Goal: Task Accomplishment & Management: Manage account settings

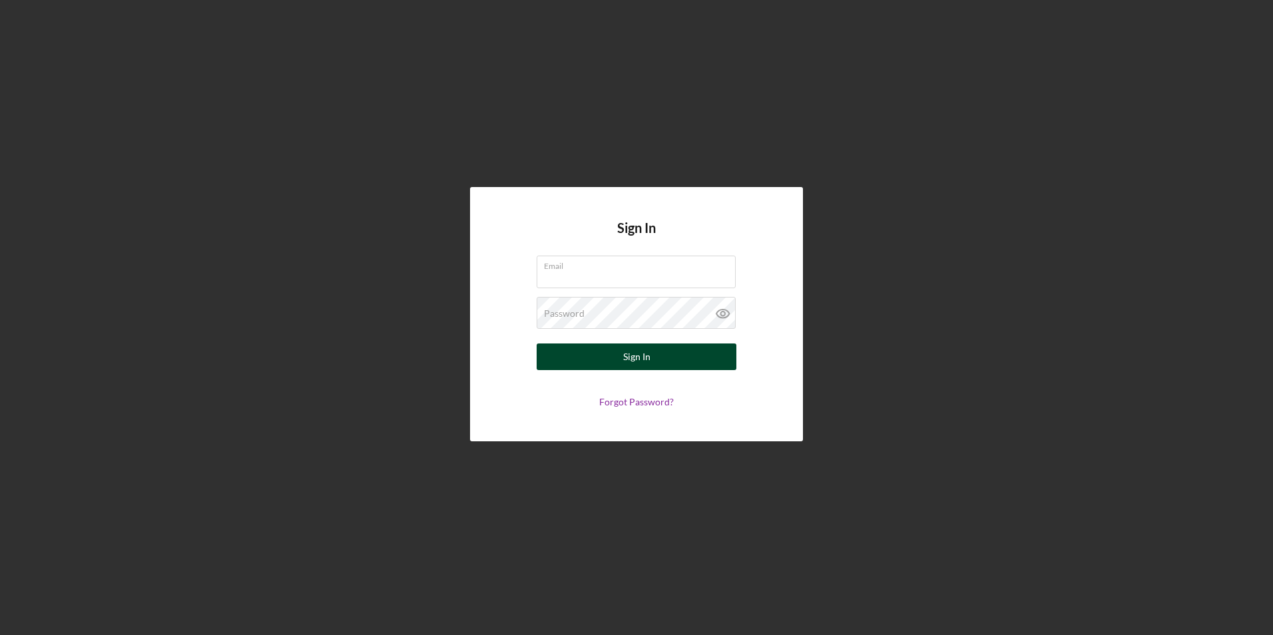
type input "[PERSON_NAME][EMAIL_ADDRESS][DOMAIN_NAME]"
click at [617, 350] on button "Sign In" at bounding box center [637, 357] width 200 height 27
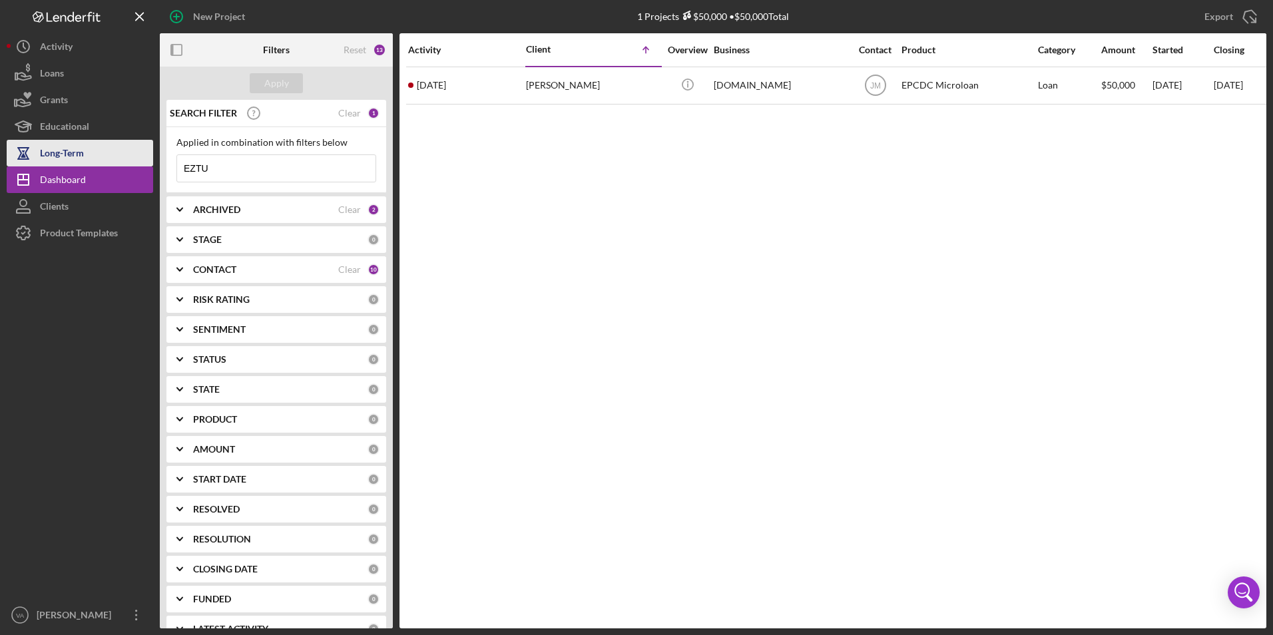
drag, startPoint x: 147, startPoint y: 158, endPoint x: 130, endPoint y: 155, distance: 16.9
click at [130, 155] on div "New Project 1 Projects $50,000 • $50,000 Total EZTU Export Icon/Export Filters …" at bounding box center [637, 314] width 1260 height 628
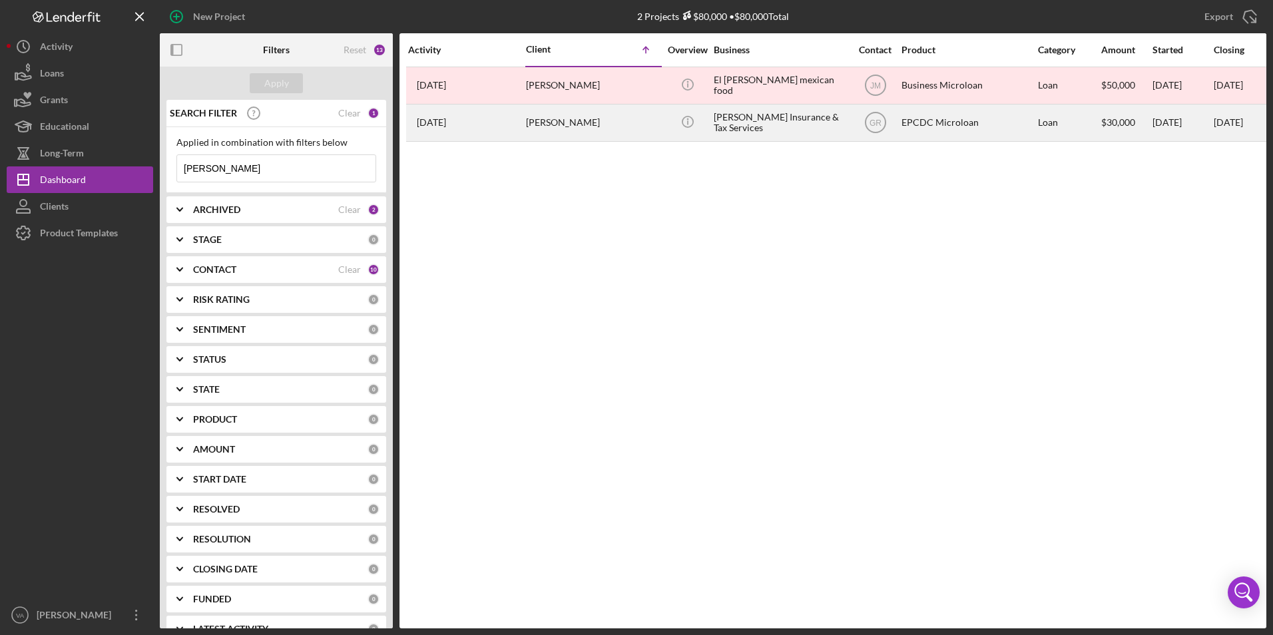
type input "[PERSON_NAME]"
click at [807, 131] on div "[PERSON_NAME] Insurance & Tax Services" at bounding box center [780, 122] width 133 height 35
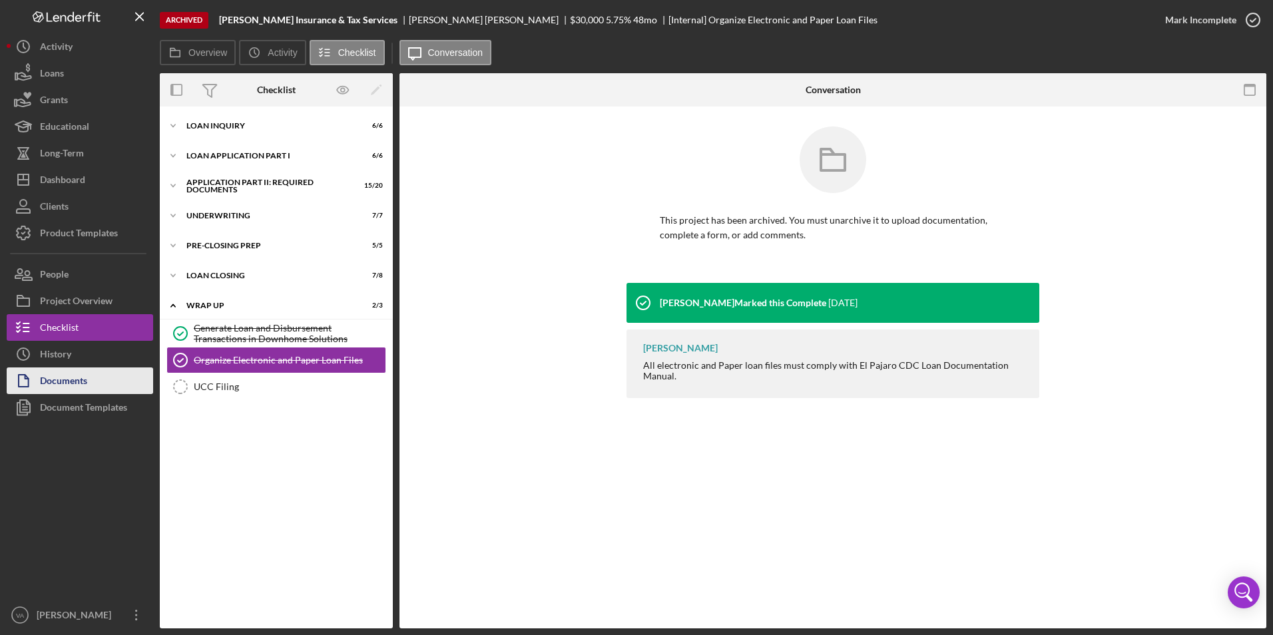
click at [95, 370] on button "Documents" at bounding box center [80, 380] width 146 height 27
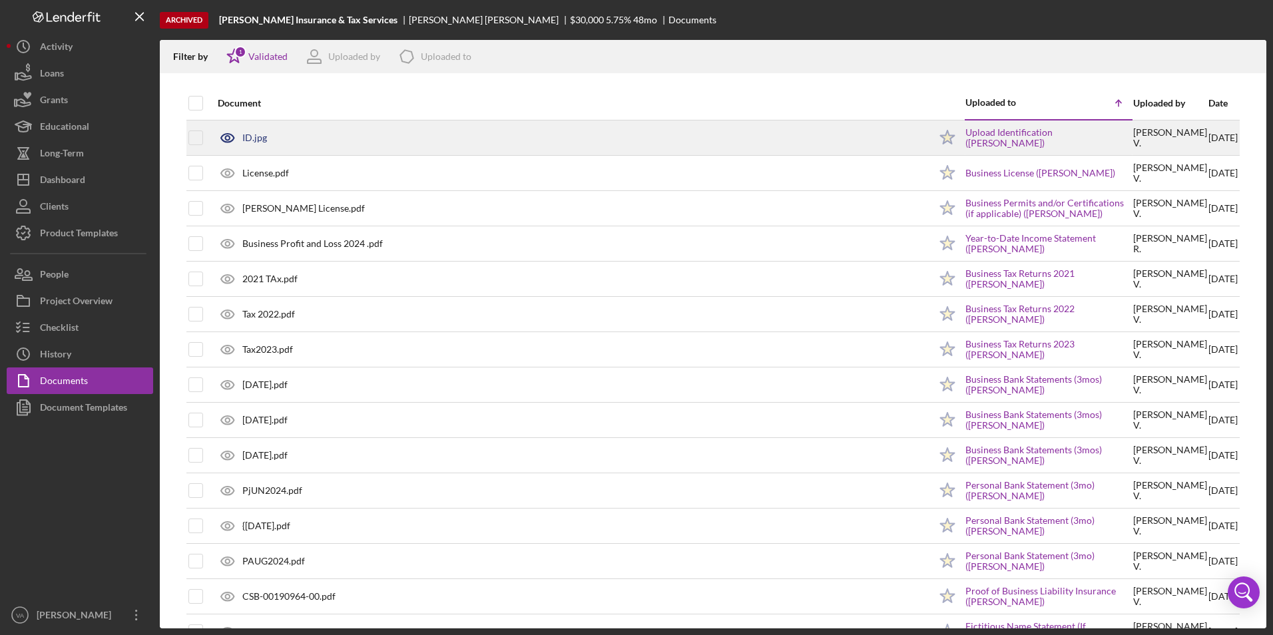
click at [772, 147] on div "ID.jpg" at bounding box center [570, 137] width 718 height 33
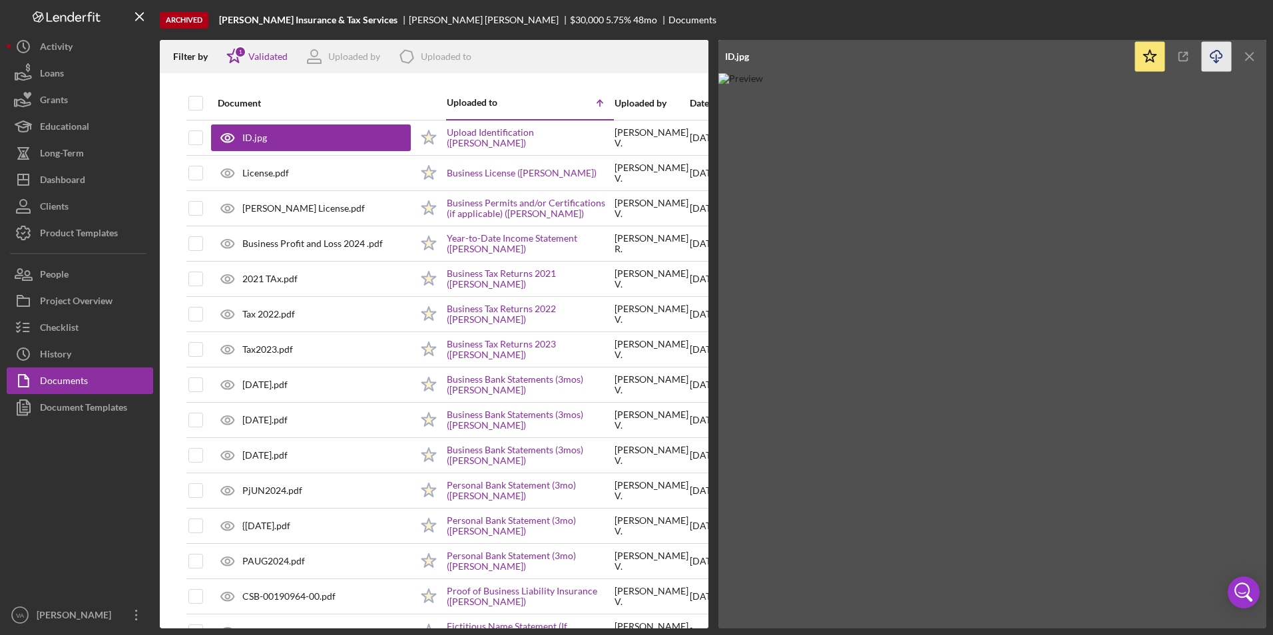
click at [1214, 54] on icon "Icon/Download" at bounding box center [1217, 57] width 30 height 30
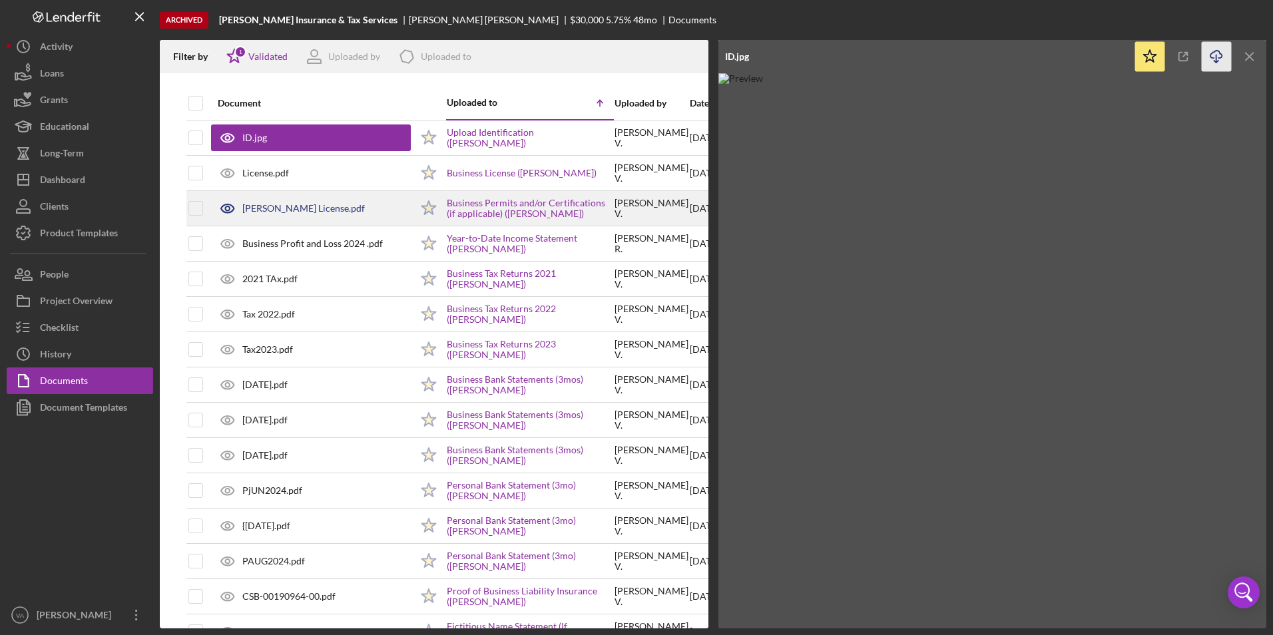
click at [290, 216] on div "[PERSON_NAME] License.pdf" at bounding box center [311, 208] width 200 height 33
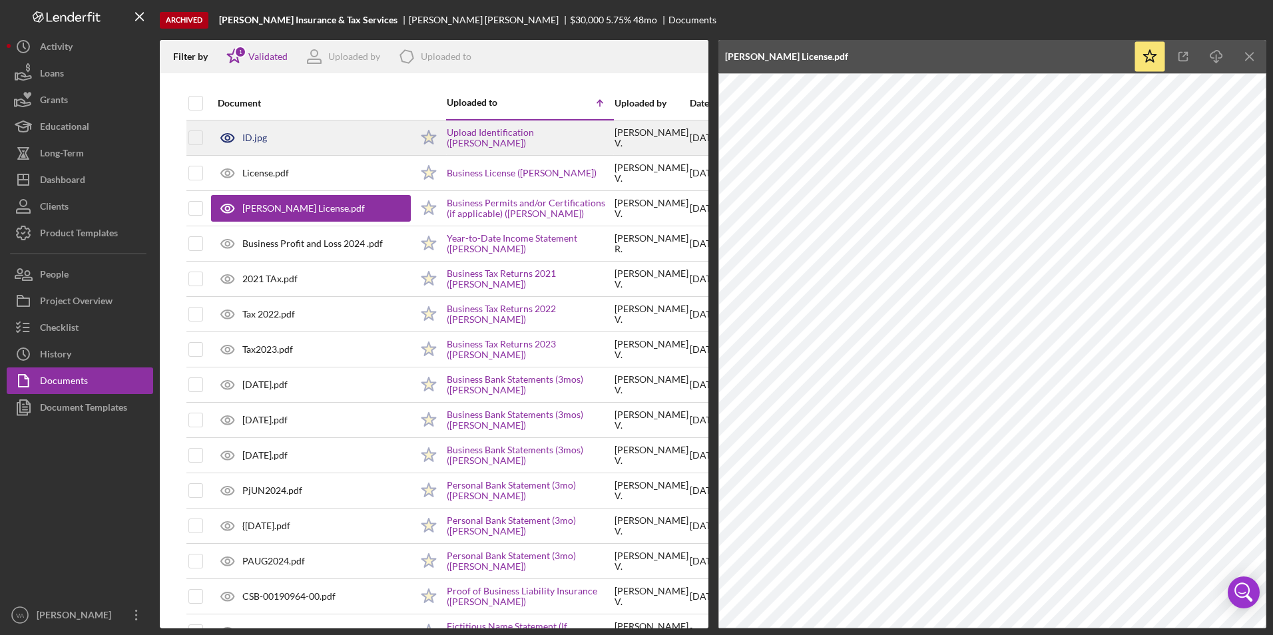
click at [331, 148] on div "ID.jpg" at bounding box center [311, 137] width 200 height 33
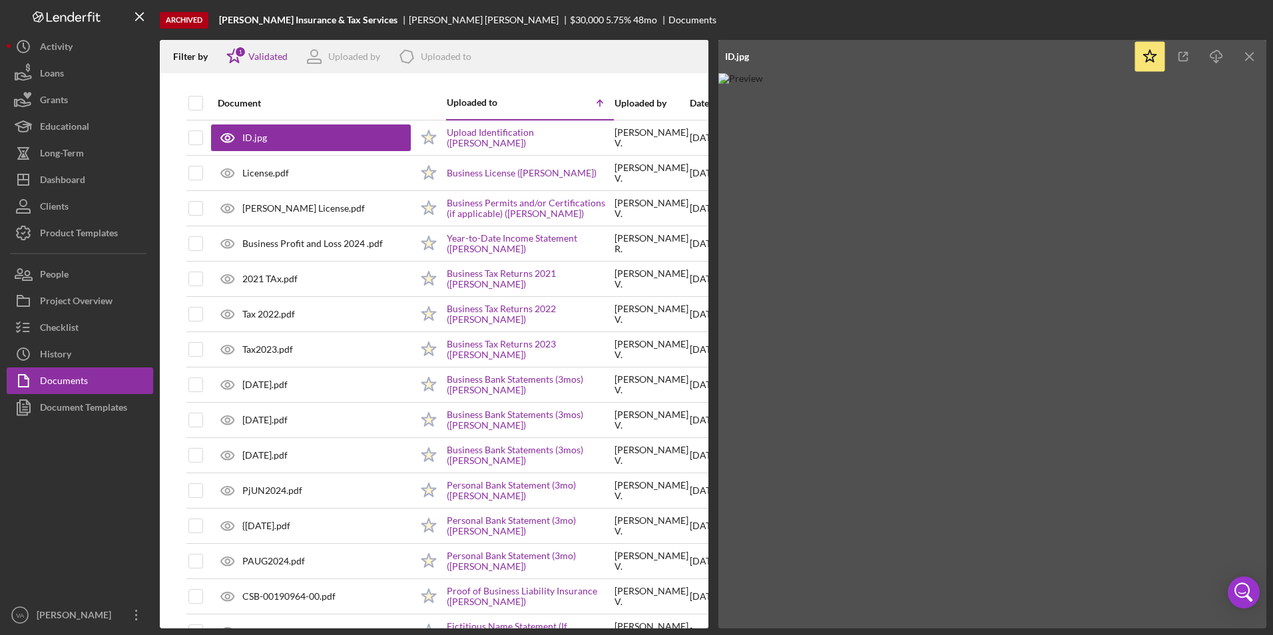
drag, startPoint x: 1067, startPoint y: 233, endPoint x: 1050, endPoint y: 266, distance: 36.6
click at [1050, 266] on img at bounding box center [992, 350] width 549 height 555
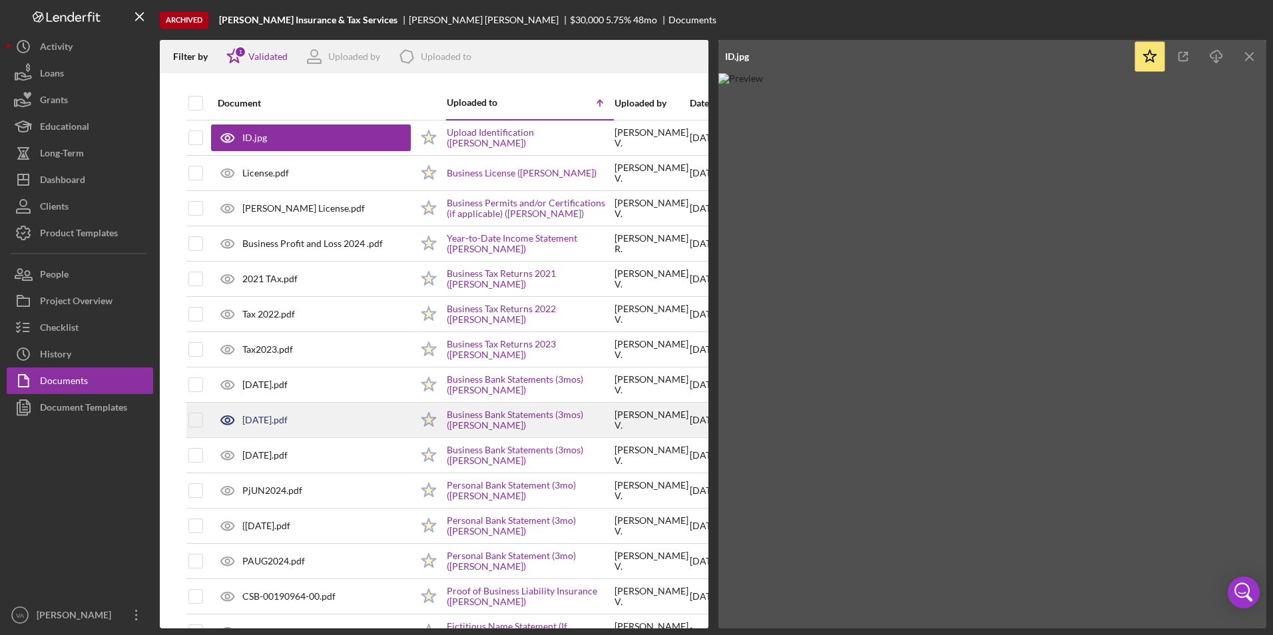
scroll to position [4, 0]
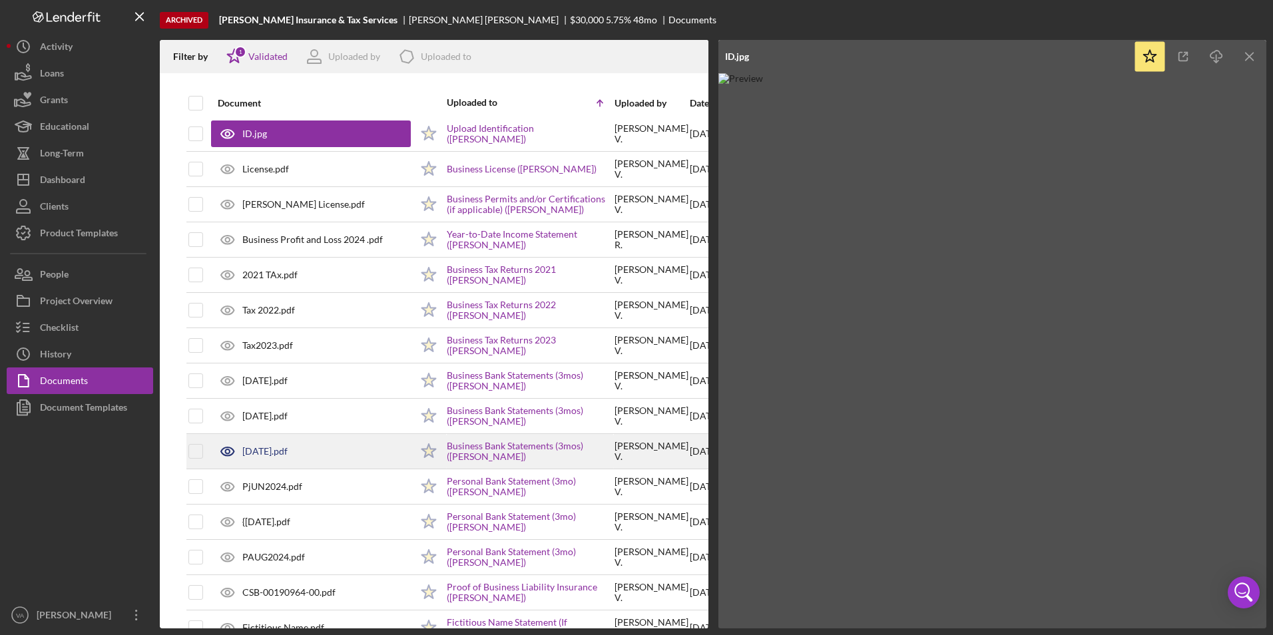
click at [314, 443] on div "[DATE].pdf" at bounding box center [311, 451] width 200 height 33
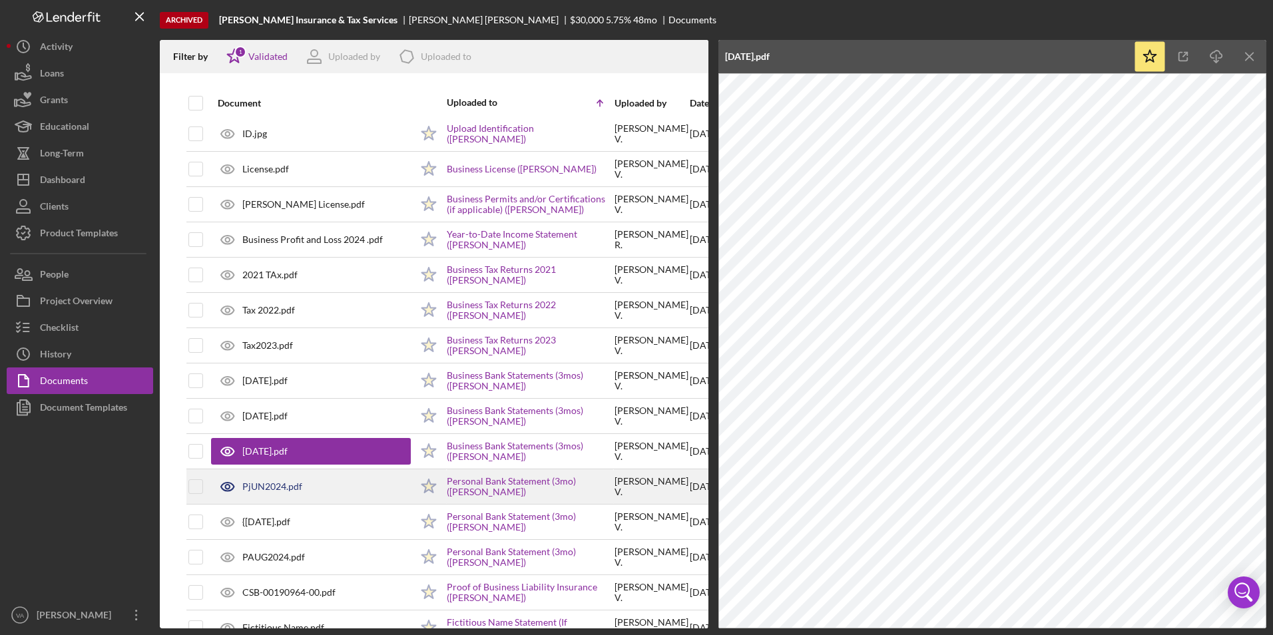
click at [304, 481] on div "PjUN2024.pdf" at bounding box center [311, 486] width 200 height 33
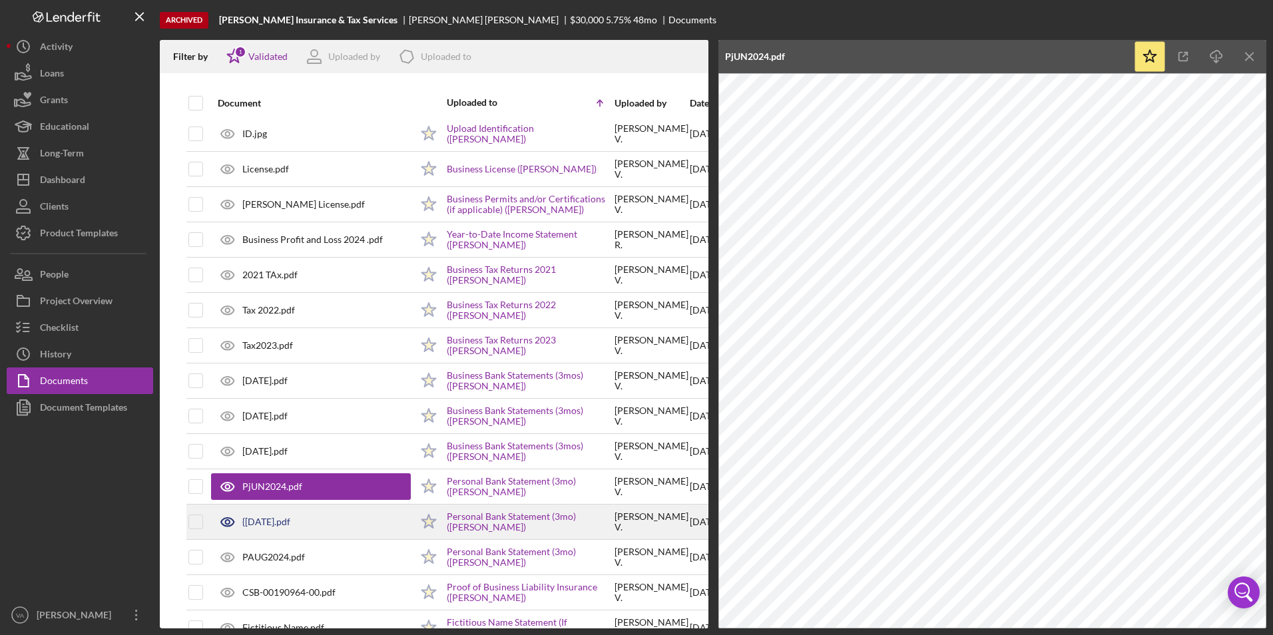
scroll to position [115, 0]
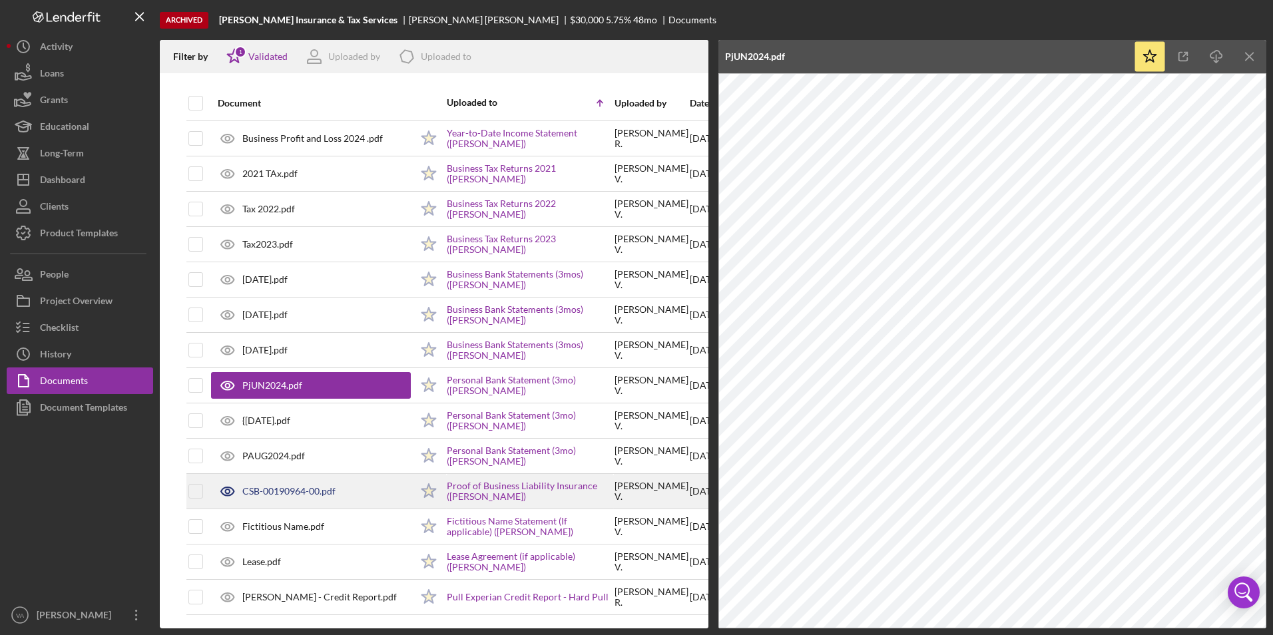
click at [308, 487] on div "CSB-00190964-00.pdf" at bounding box center [311, 491] width 200 height 33
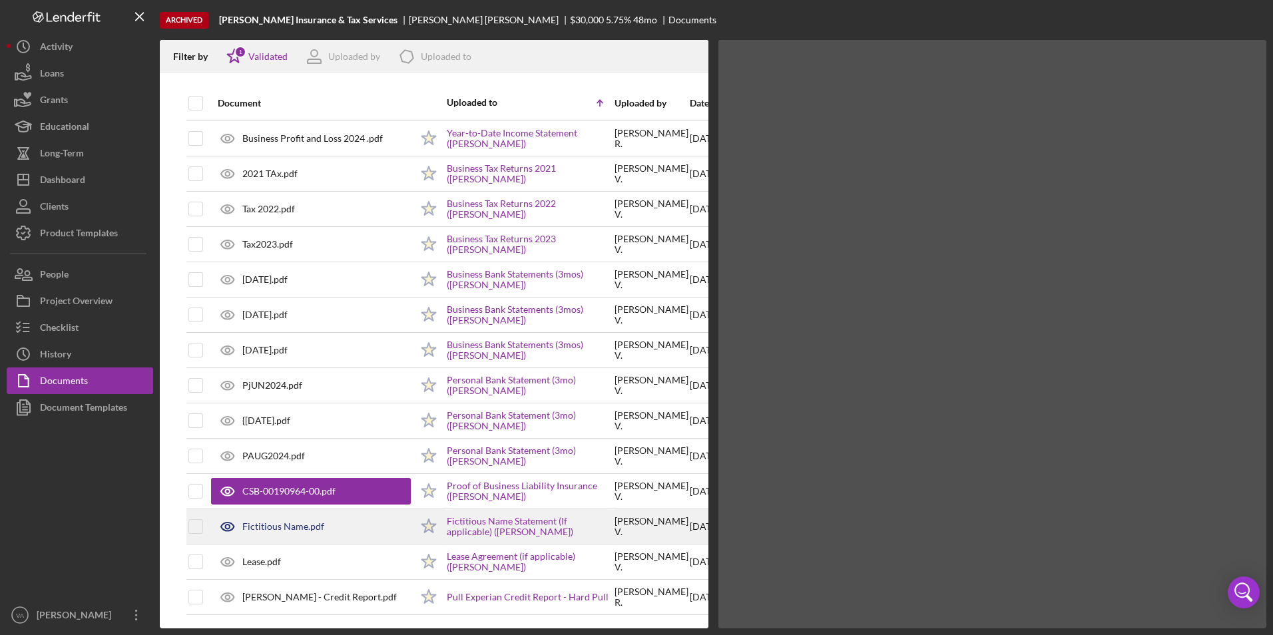
click at [305, 529] on div "Fictitious Name.pdf" at bounding box center [311, 526] width 200 height 33
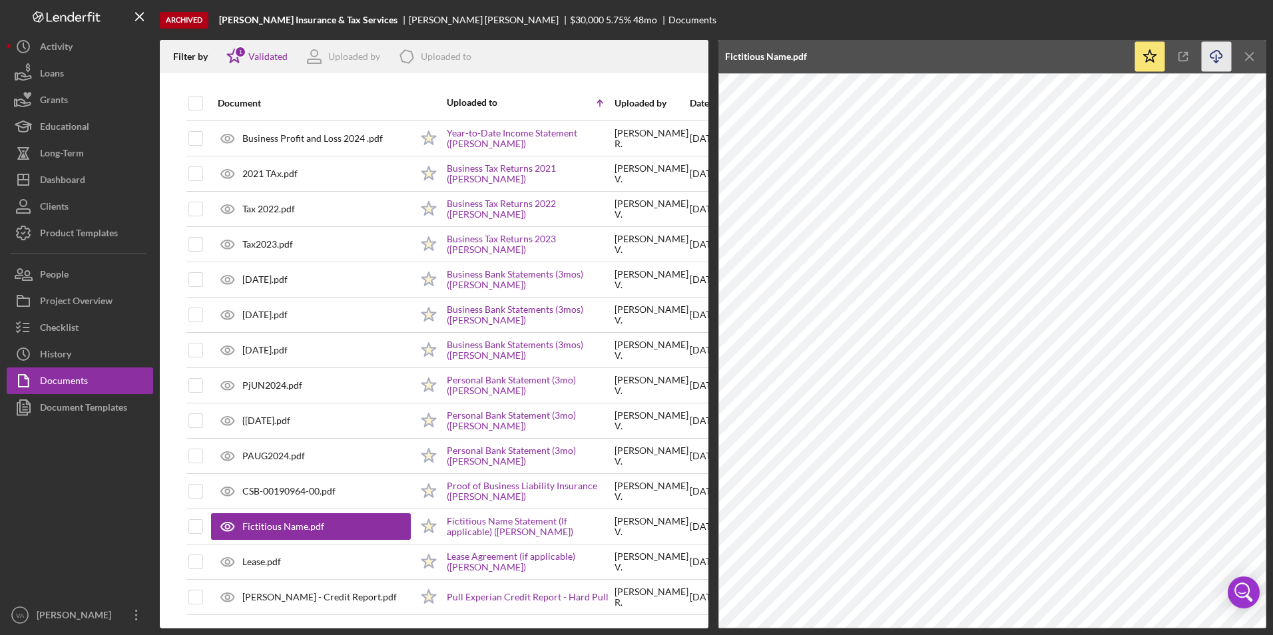
click at [1227, 65] on icon "Icon/Download" at bounding box center [1217, 57] width 30 height 30
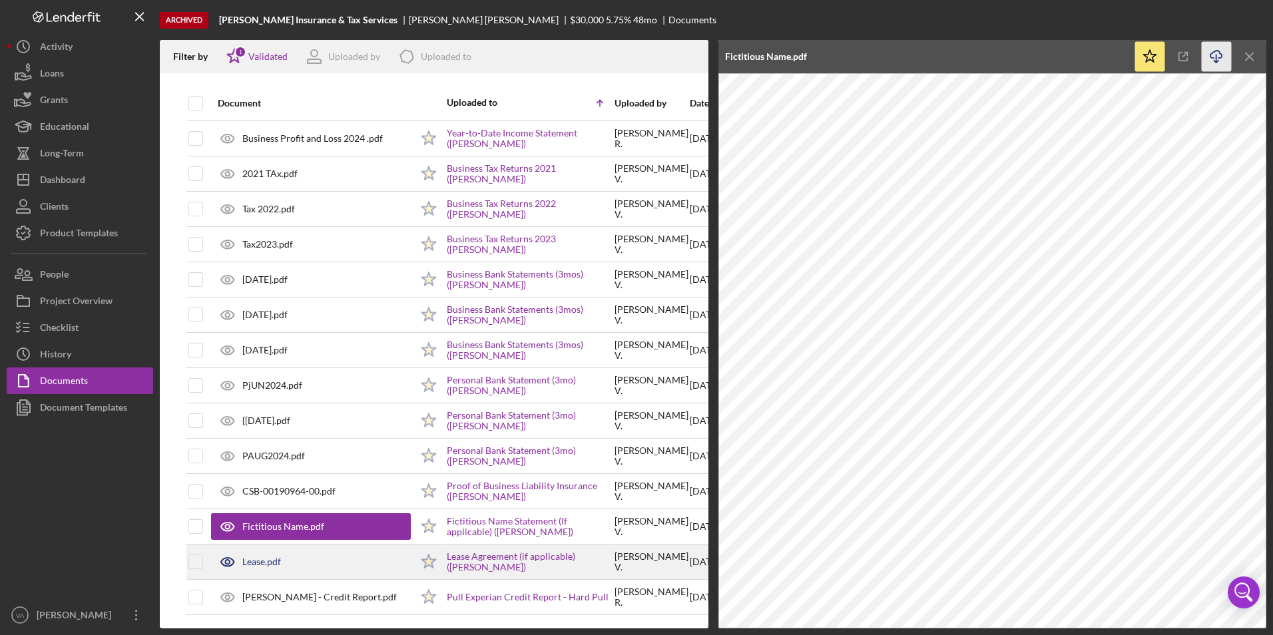
click at [276, 557] on div "Lease.pdf" at bounding box center [261, 562] width 39 height 11
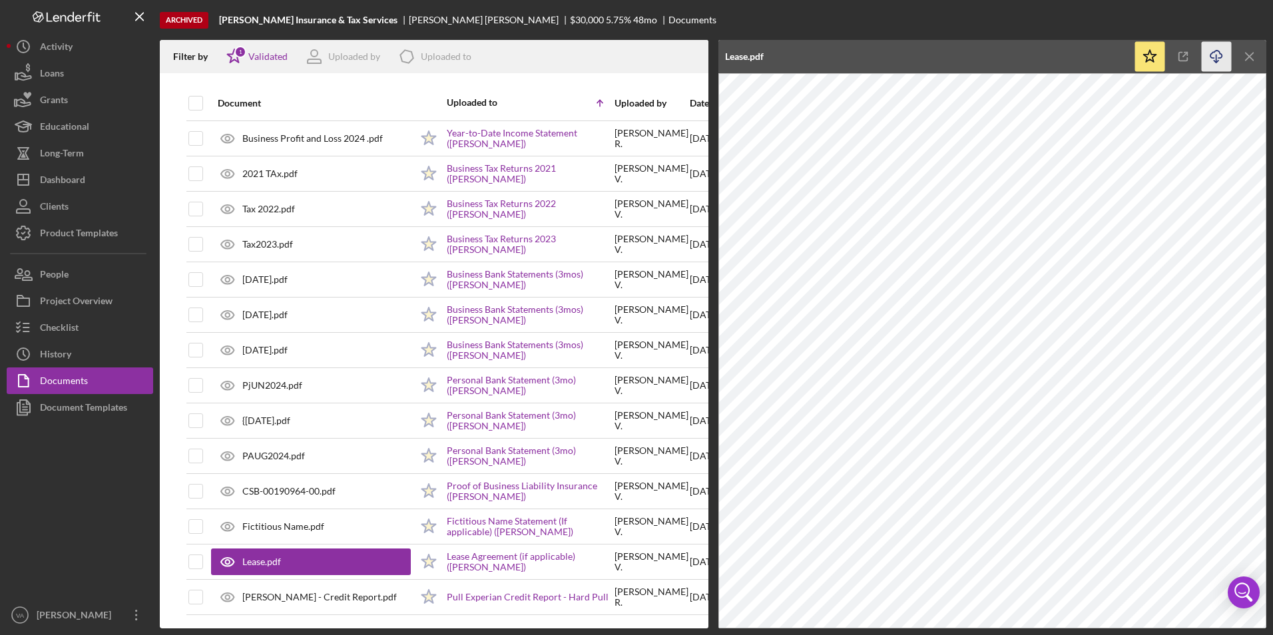
click at [1222, 61] on icon "Icon/Download" at bounding box center [1217, 57] width 30 height 30
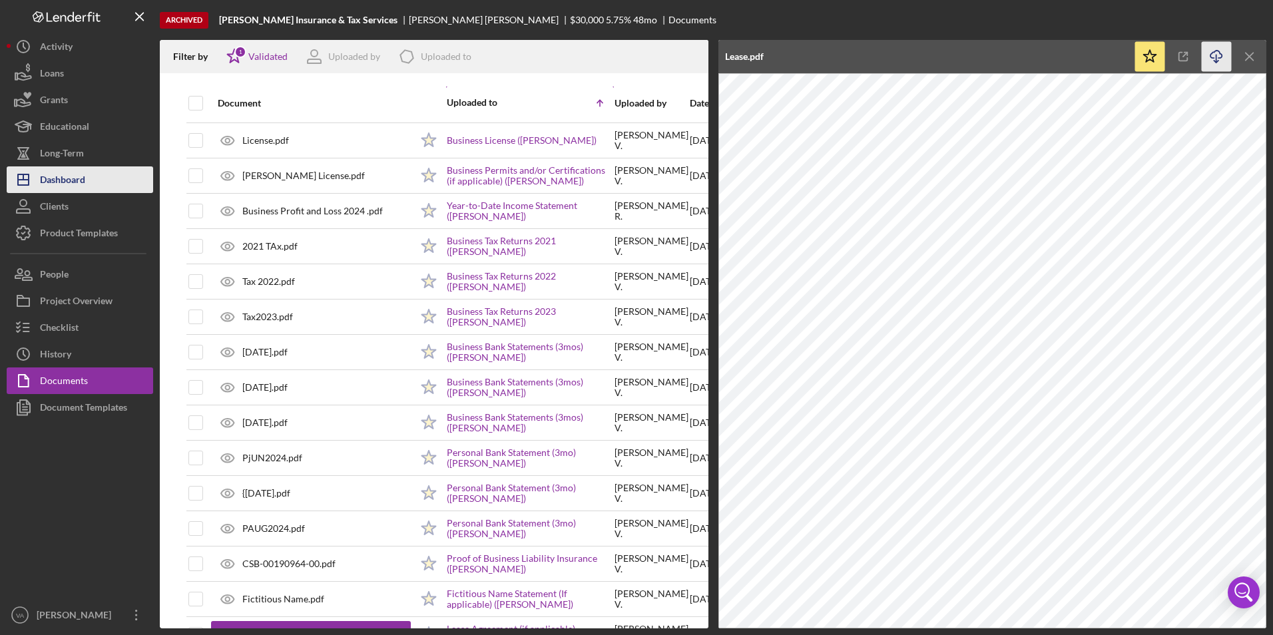
scroll to position [0, 0]
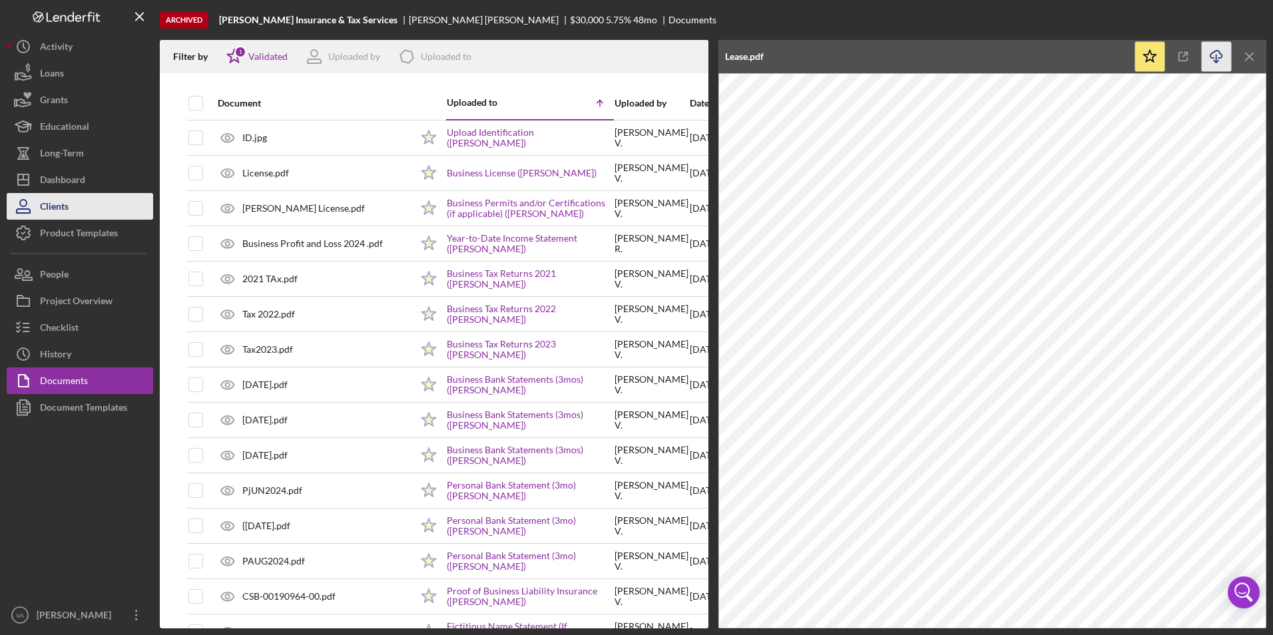
click at [78, 211] on button "Clients" at bounding box center [80, 206] width 146 height 27
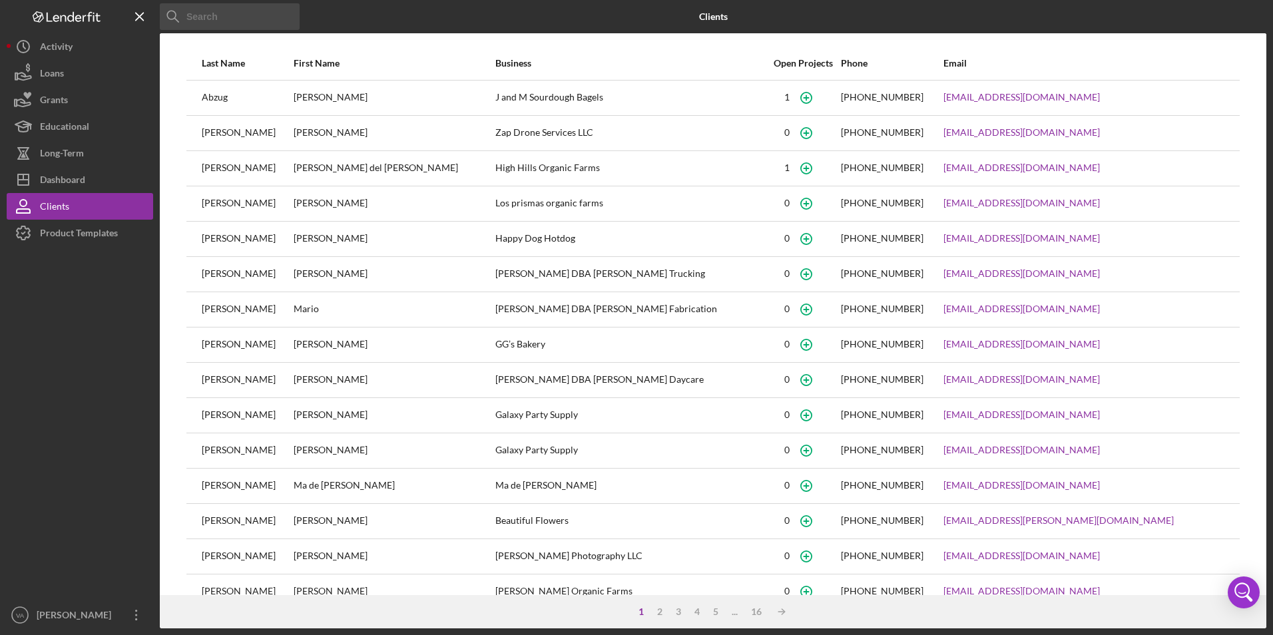
click at [254, 23] on input at bounding box center [230, 16] width 140 height 27
click at [75, 196] on button "Clients" at bounding box center [80, 206] width 146 height 27
click at [77, 180] on div "Dashboard" at bounding box center [62, 181] width 45 height 30
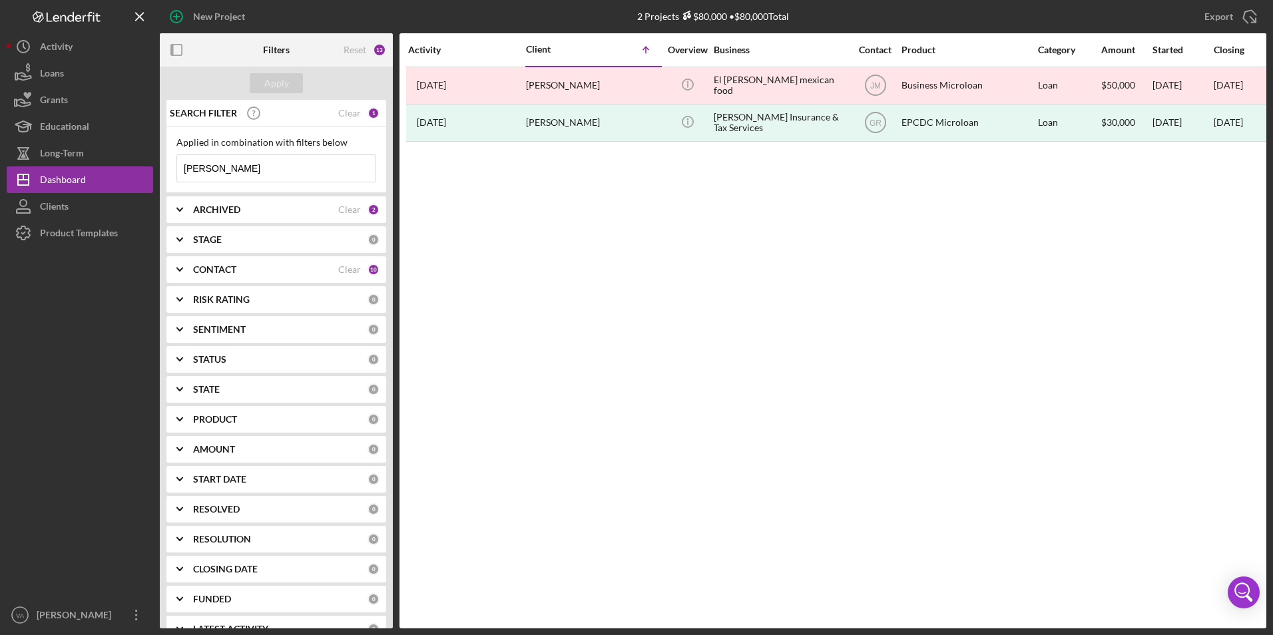
drag, startPoint x: 244, startPoint y: 168, endPoint x: 176, endPoint y: 156, distance: 69.0
click at [176, 156] on div "[PERSON_NAME] Icon/Menu Close" at bounding box center [276, 168] width 200 height 28
click at [261, 165] on input "[PERSON_NAME]" at bounding box center [276, 168] width 198 height 27
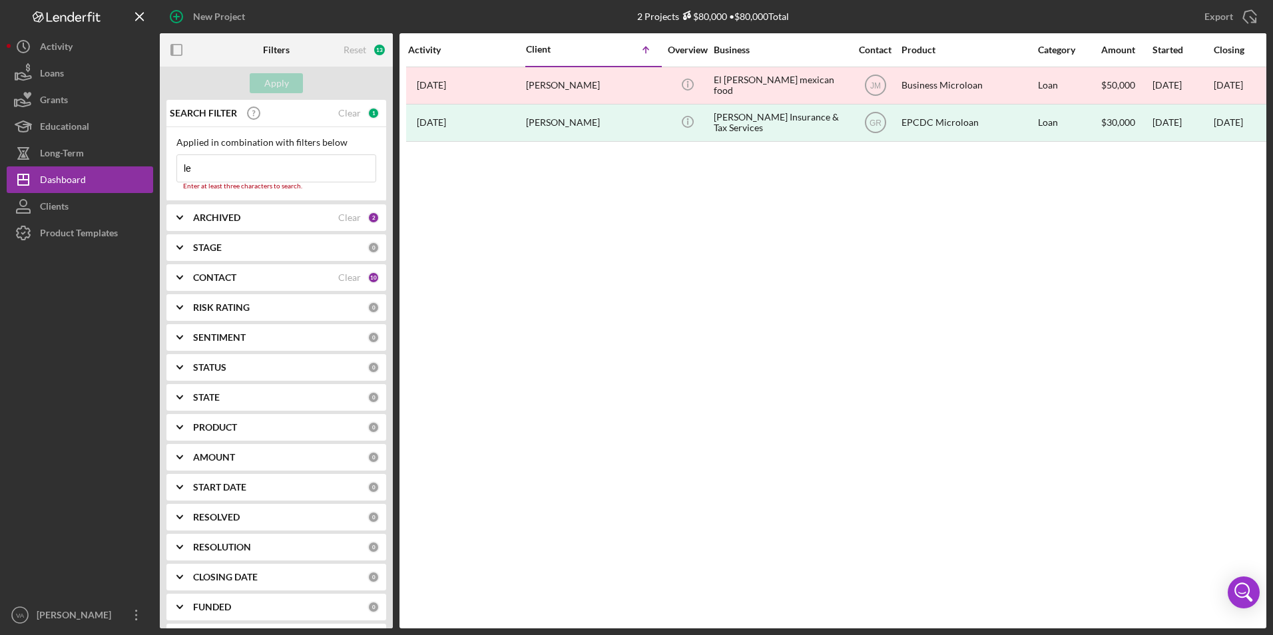
type input "l"
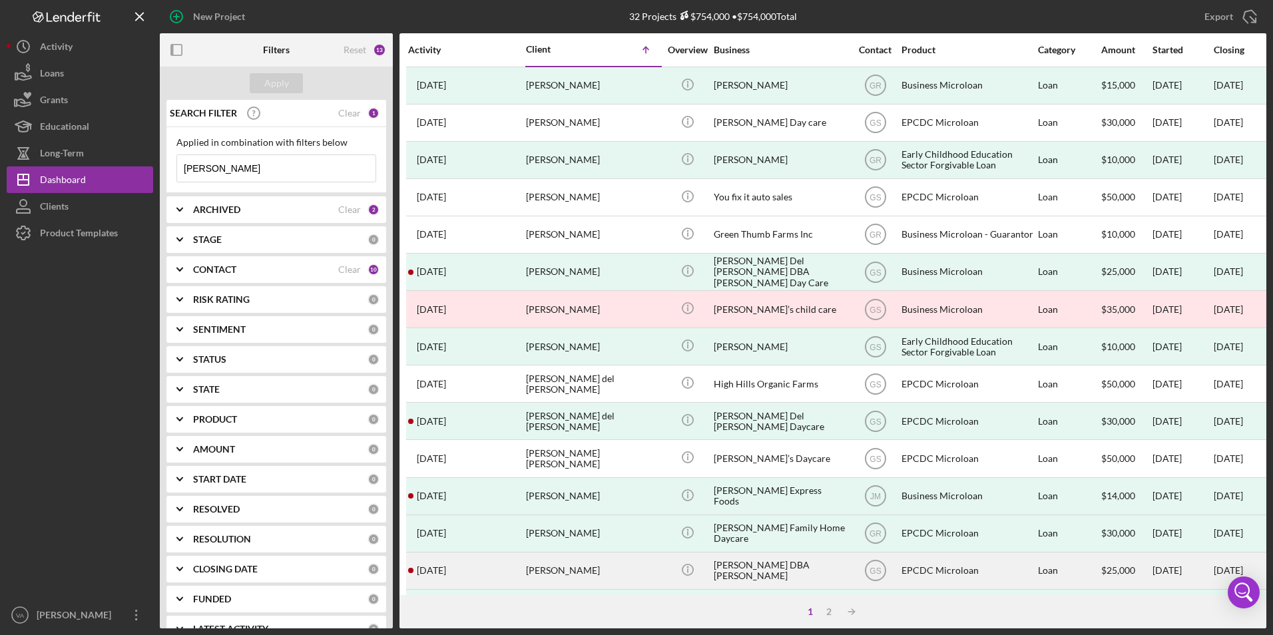
type input "[PERSON_NAME]"
click at [612, 564] on div "[PERSON_NAME]" at bounding box center [592, 570] width 133 height 35
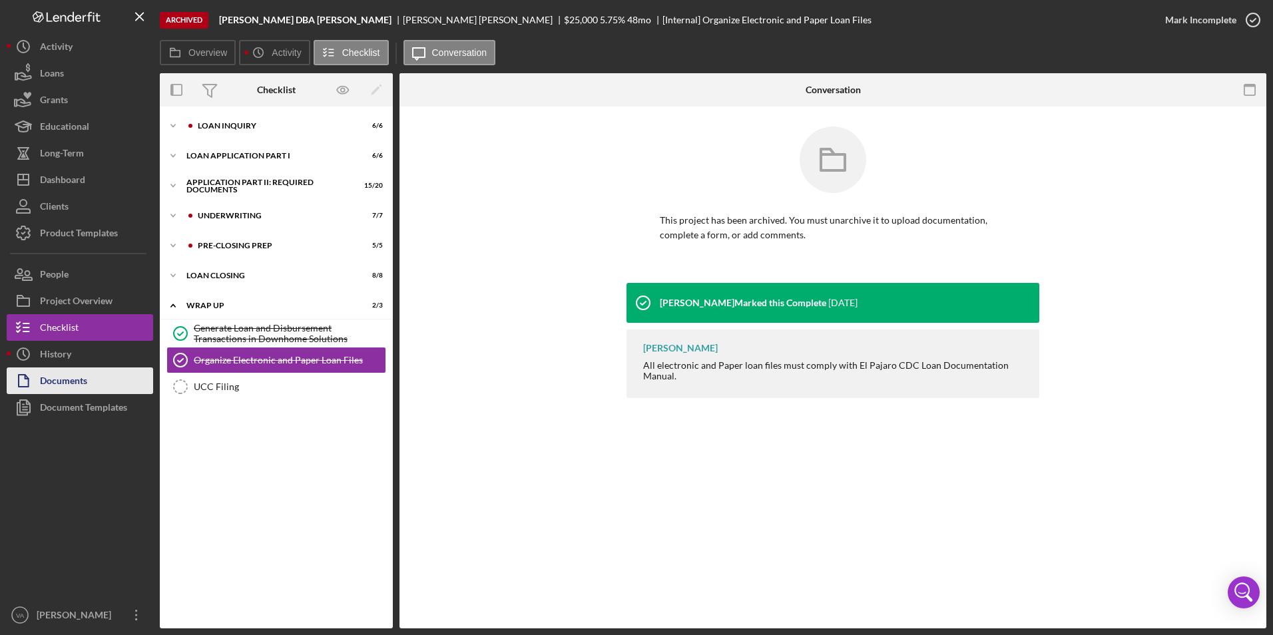
click at [75, 389] on div "Documents" at bounding box center [63, 382] width 47 height 30
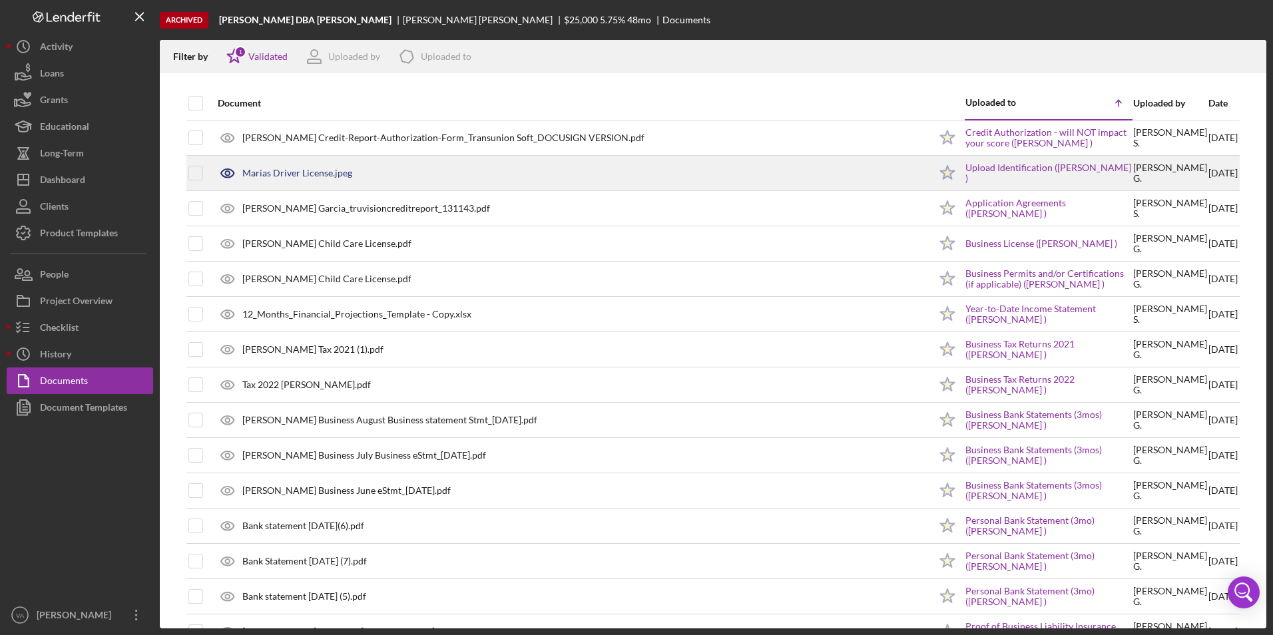
click at [309, 177] on div "Marias Driver License.jpeg" at bounding box center [297, 173] width 110 height 11
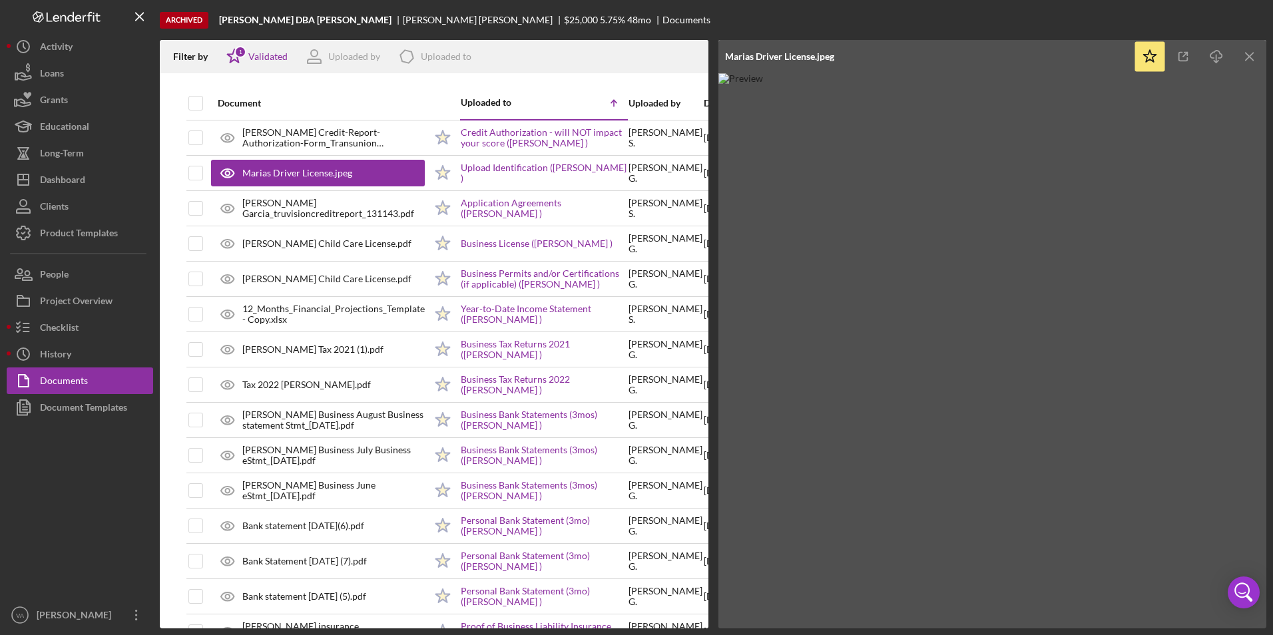
drag, startPoint x: 1103, startPoint y: 336, endPoint x: 1010, endPoint y: 314, distance: 95.6
click at [1010, 314] on img at bounding box center [992, 350] width 549 height 555
click at [1208, 57] on icon "Icon/Download" at bounding box center [1217, 57] width 30 height 30
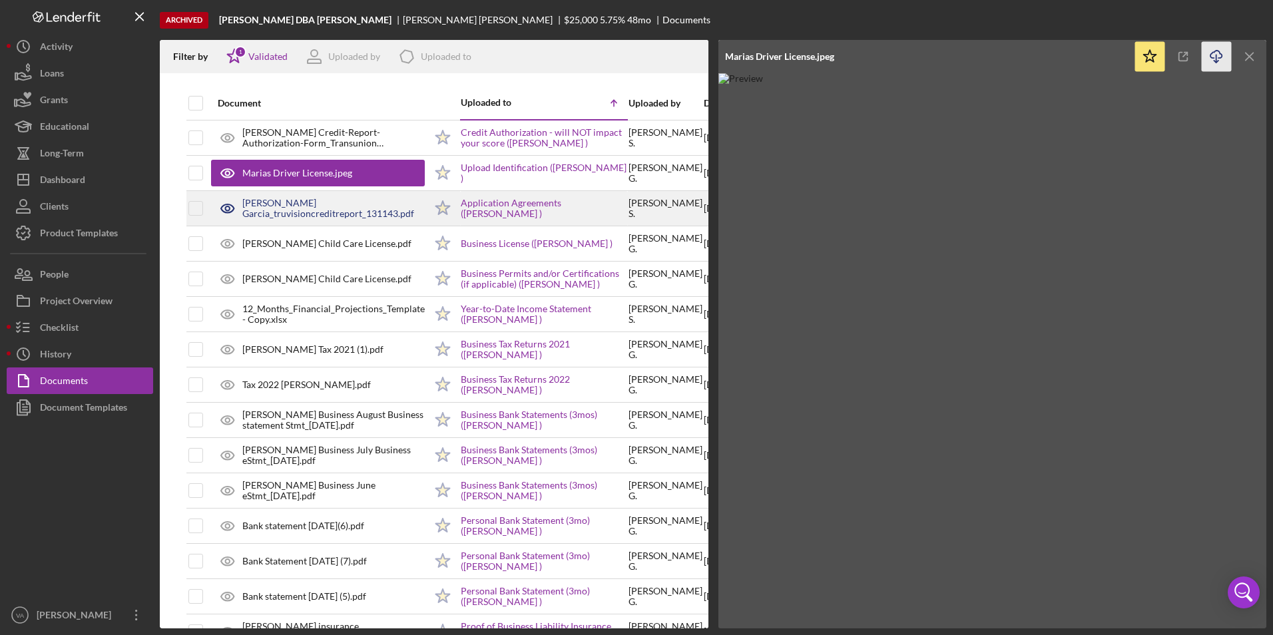
click at [337, 199] on div "[PERSON_NAME] Garcia_truvisioncreditreport_131143.pdf" at bounding box center [333, 208] width 182 height 21
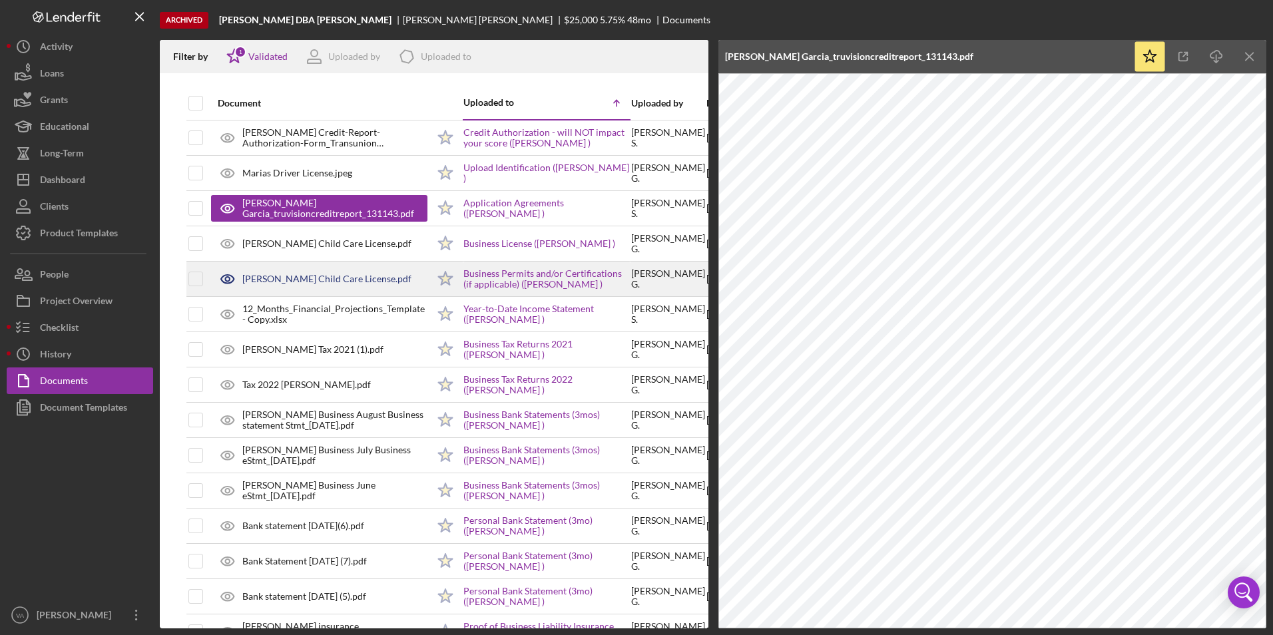
click at [328, 286] on div "[PERSON_NAME] Child Care License.pdf" at bounding box center [319, 278] width 216 height 33
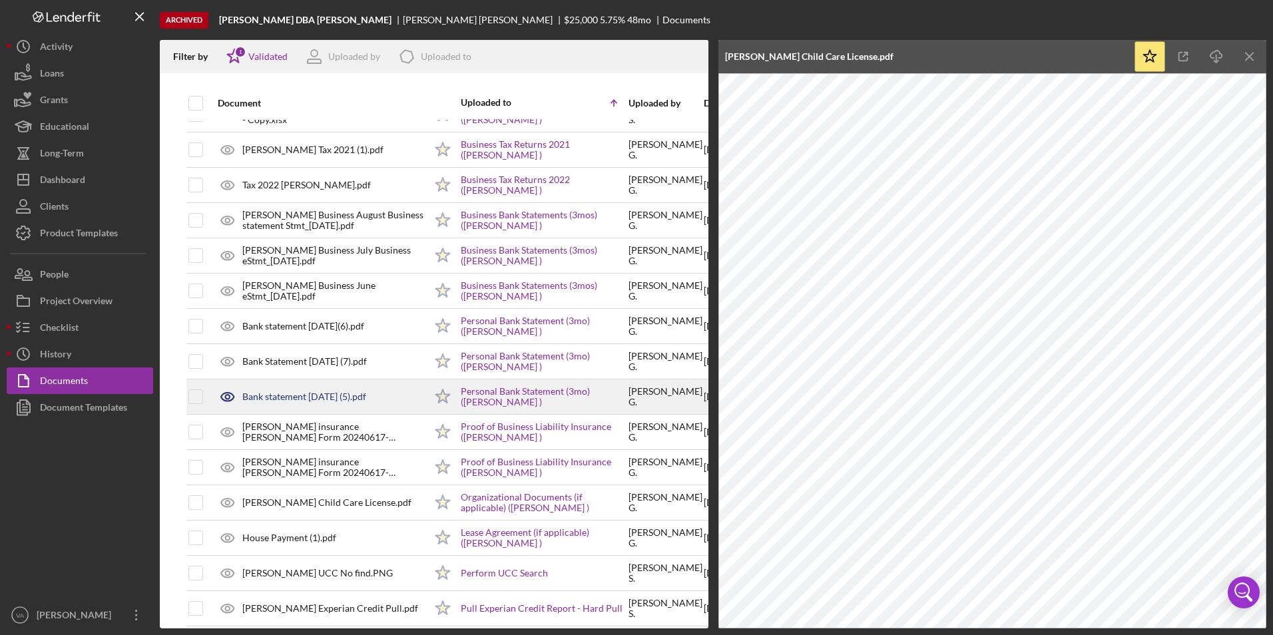
scroll to position [256, 0]
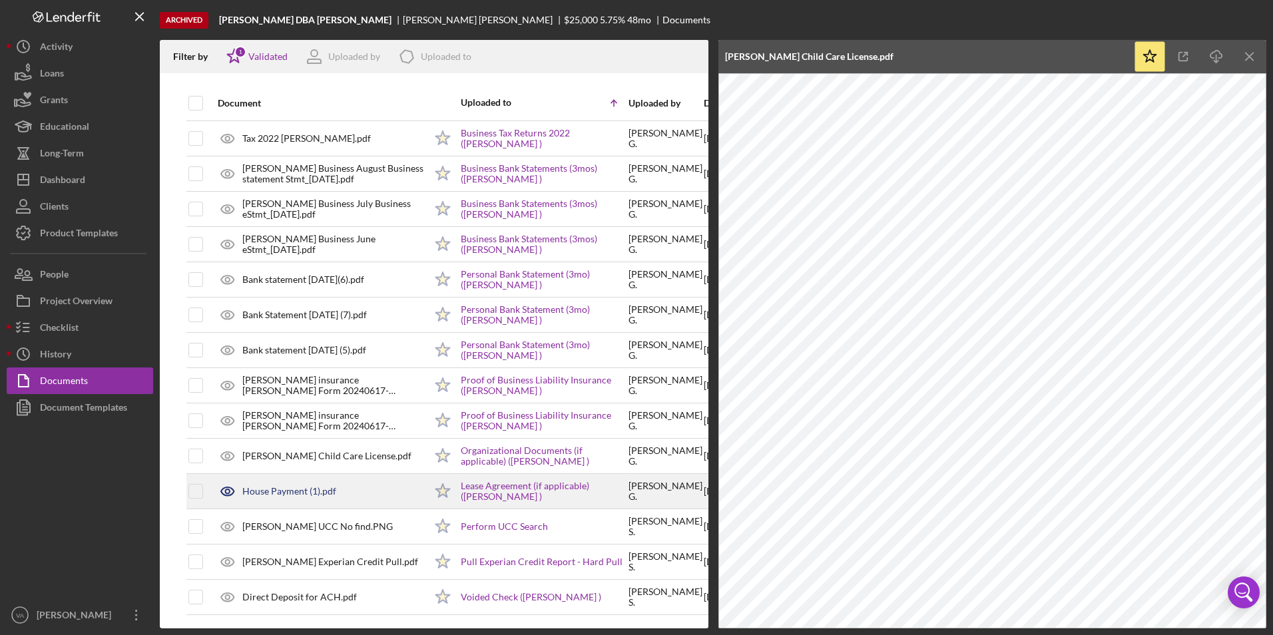
click at [357, 494] on div "House Payment (1).pdf" at bounding box center [318, 491] width 214 height 33
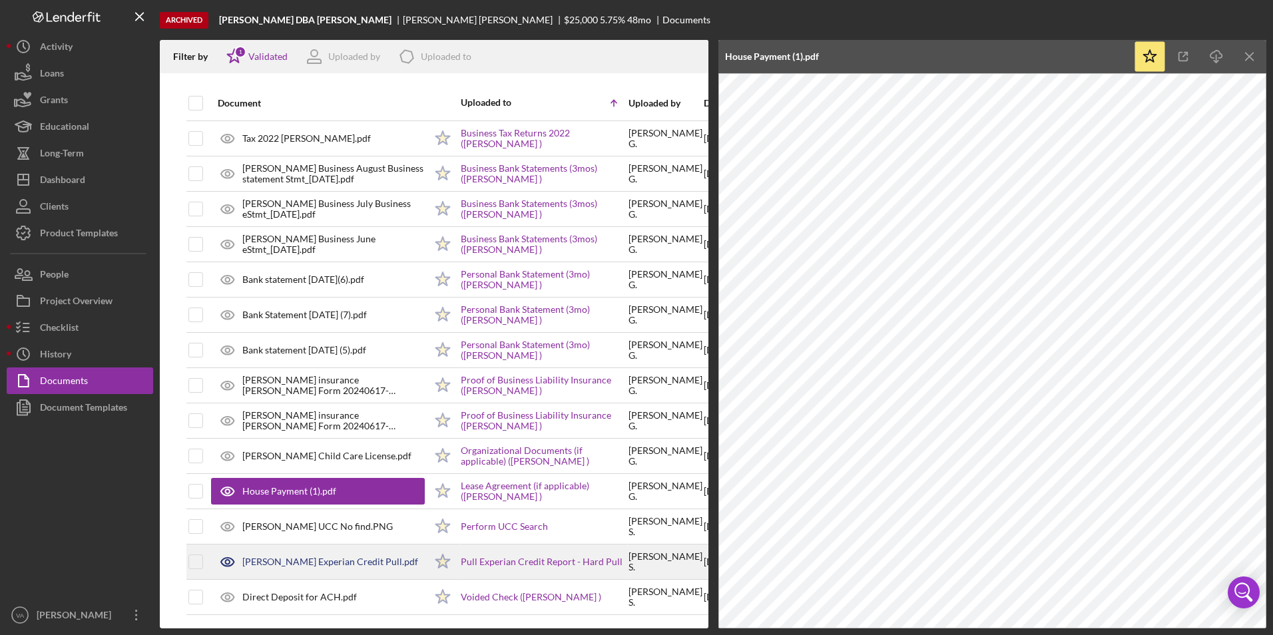
click at [371, 557] on div "[PERSON_NAME] Experian Credit Pull.pdf" at bounding box center [330, 562] width 176 height 11
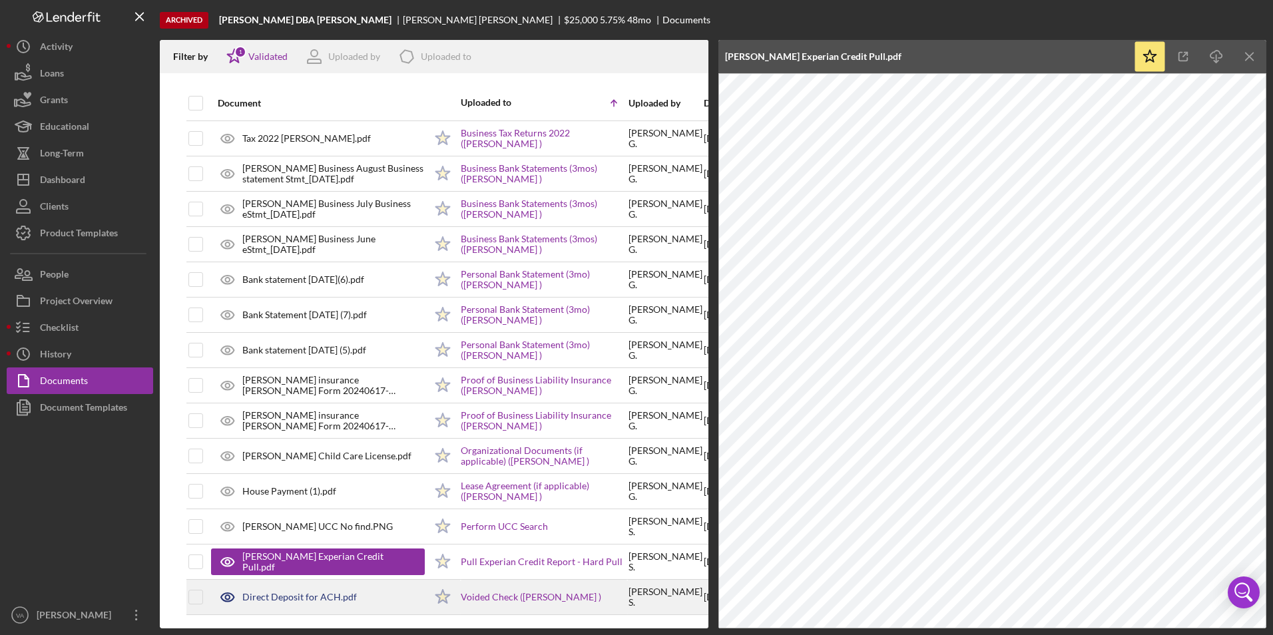
click at [361, 581] on div "Direct Deposit for ACH.pdf" at bounding box center [318, 597] width 214 height 33
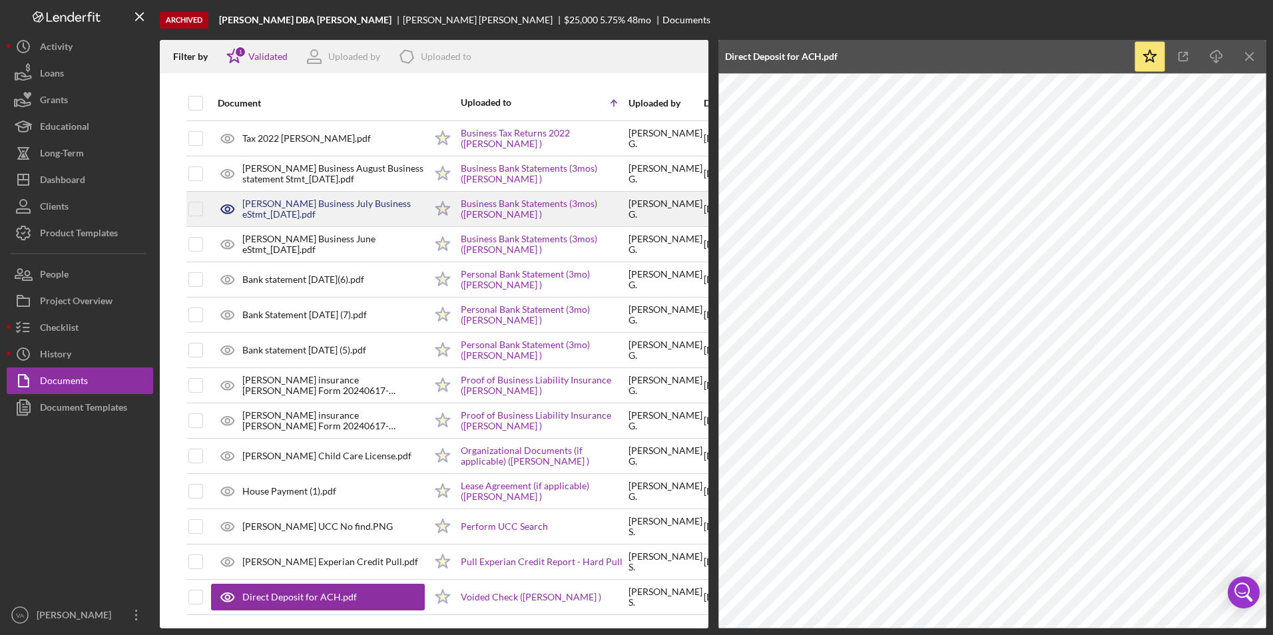
click at [346, 198] on div "[PERSON_NAME] Business July Business eStmt_[DATE].pdf" at bounding box center [333, 208] width 182 height 21
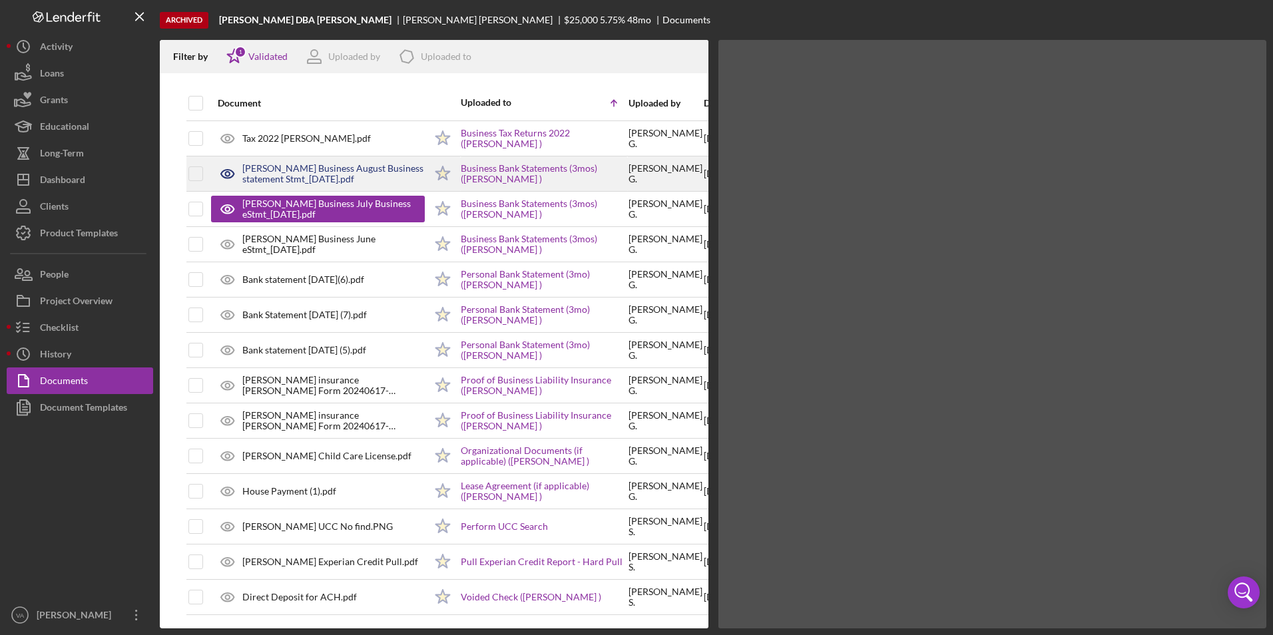
click at [343, 156] on td "[PERSON_NAME] Business August Business statement Stmt_[DATE].pdf" at bounding box center [317, 173] width 215 height 35
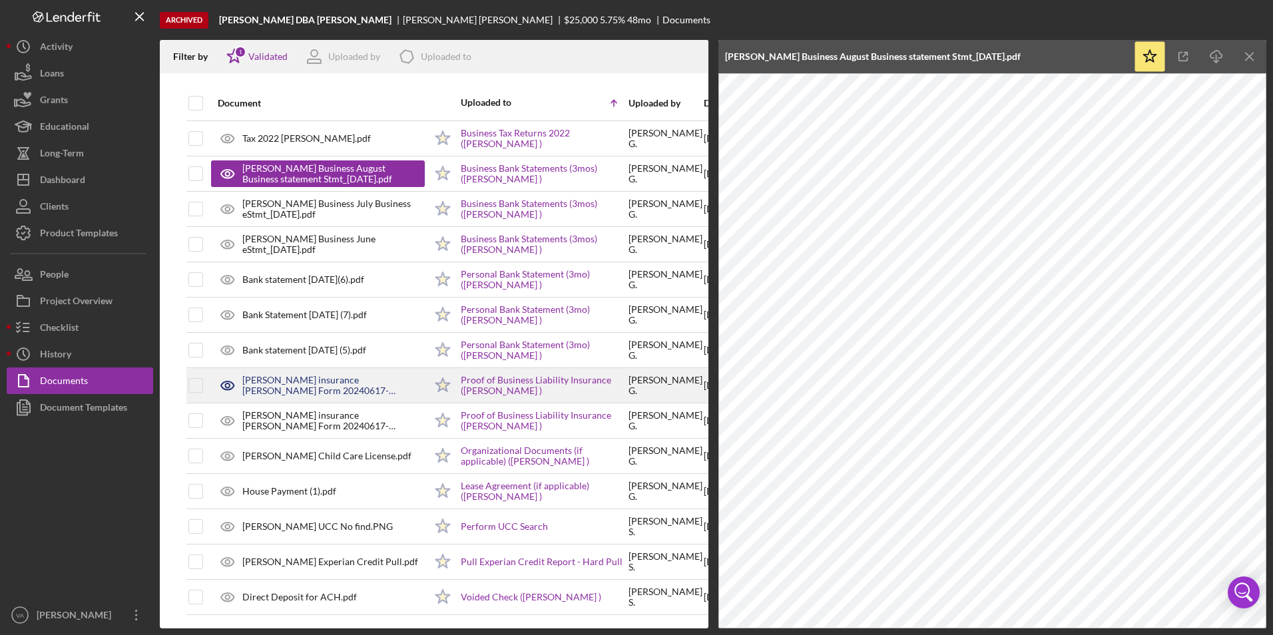
click at [359, 381] on div "[PERSON_NAME] insurance [PERSON_NAME] Form 20240617-144313.pdf" at bounding box center [333, 385] width 182 height 21
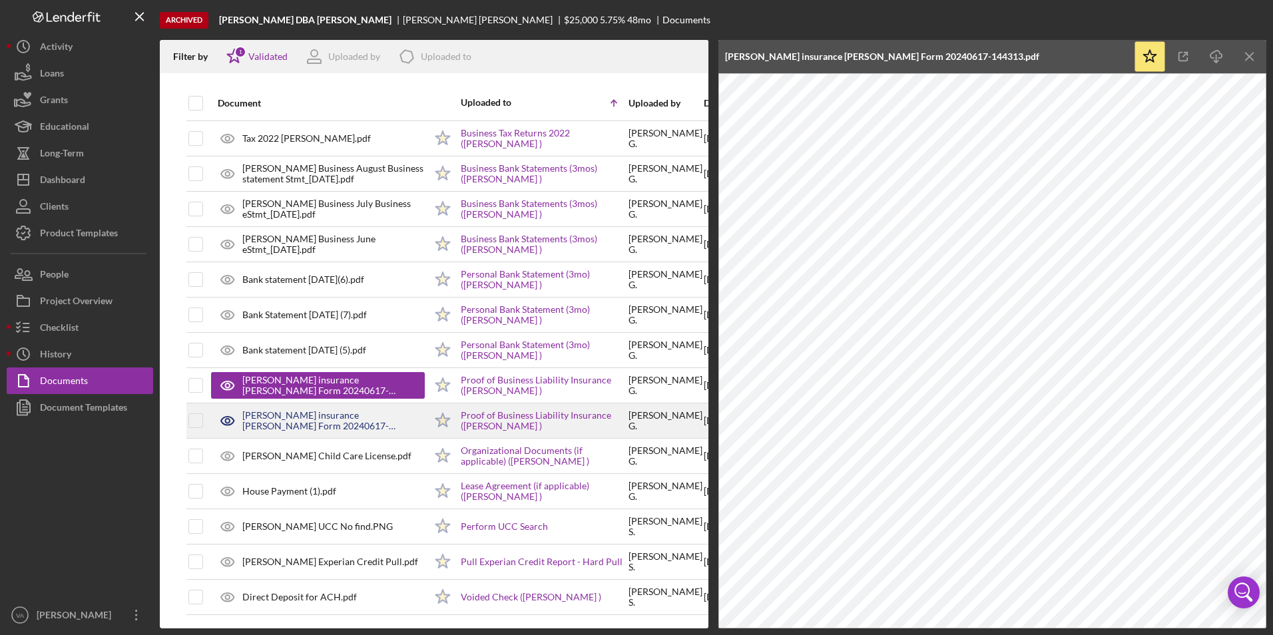
click at [356, 412] on div "[PERSON_NAME] insurance [PERSON_NAME] Form 20240617-144313.pdf" at bounding box center [333, 420] width 182 height 21
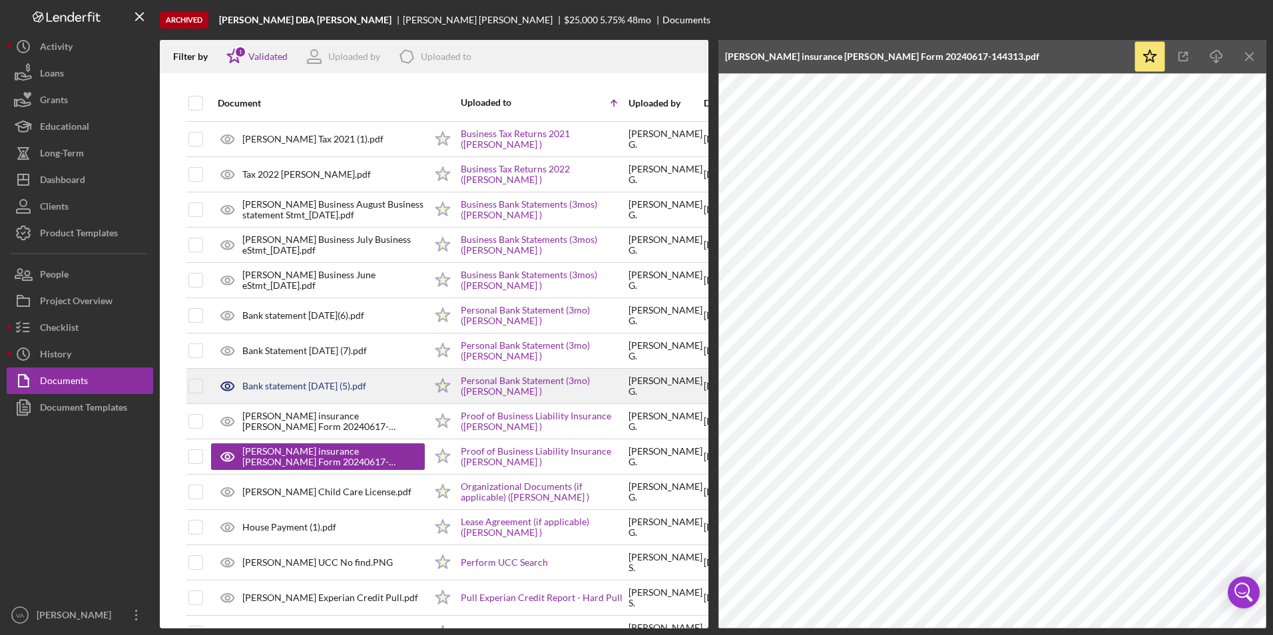
scroll to position [190, 0]
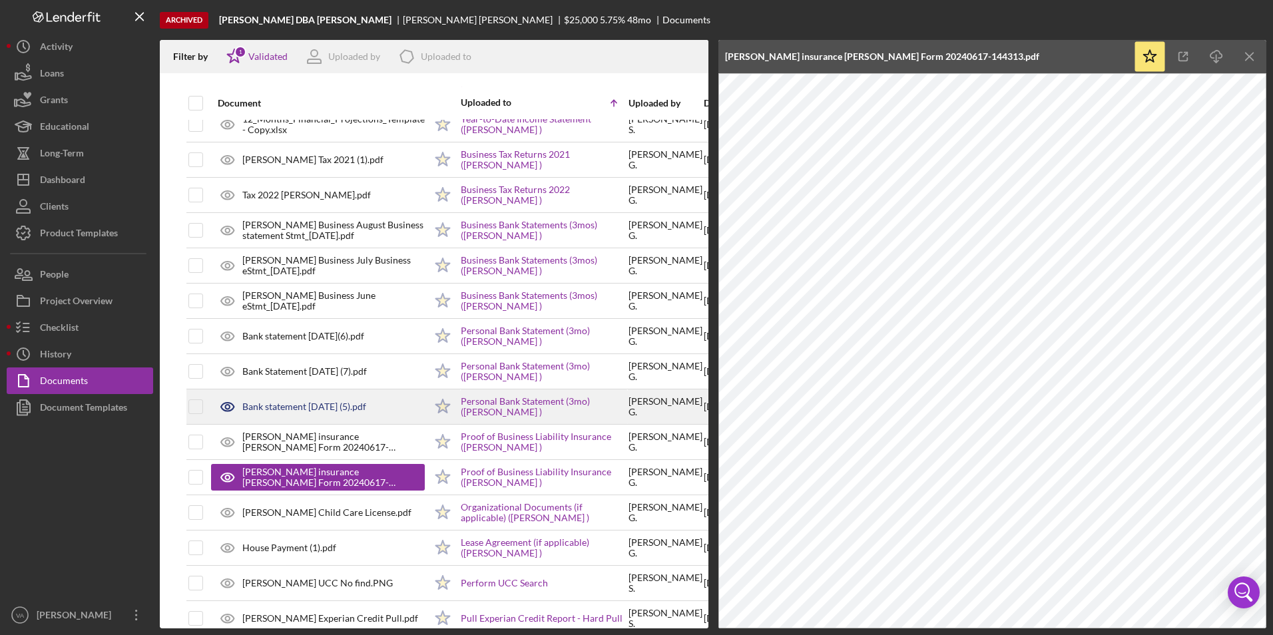
click at [341, 389] on td "Bank statement [DATE] (5).pdf" at bounding box center [317, 406] width 215 height 35
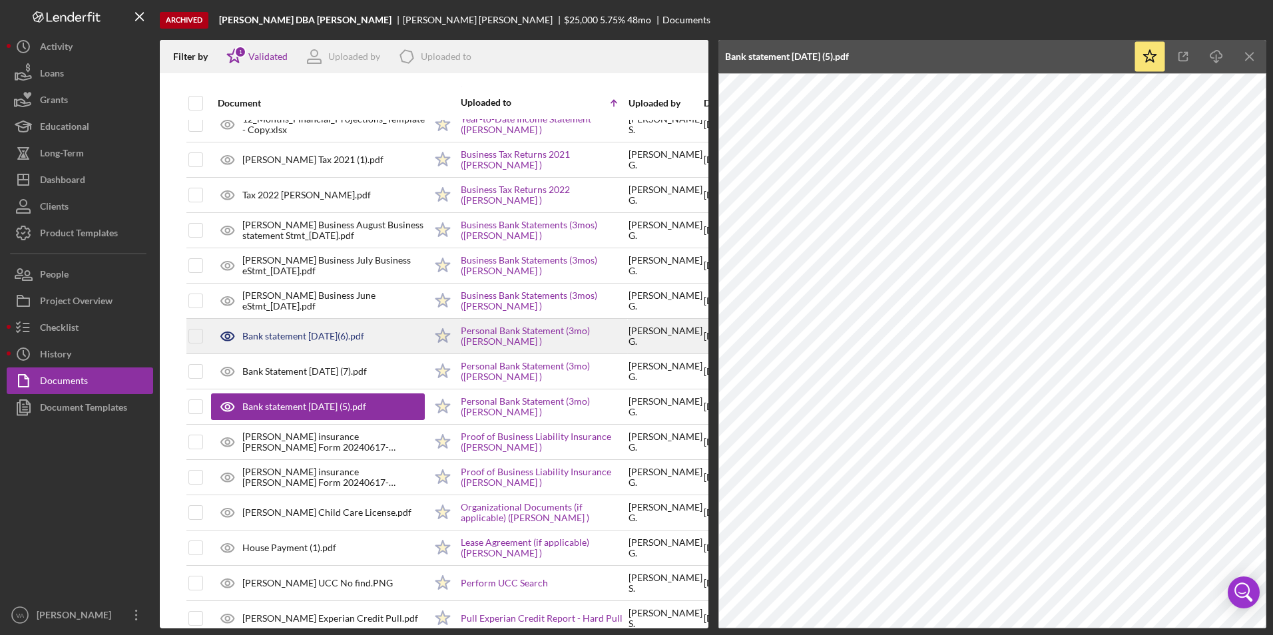
click at [361, 337] on div "Bank statement [DATE](6).pdf" at bounding box center [303, 336] width 122 height 11
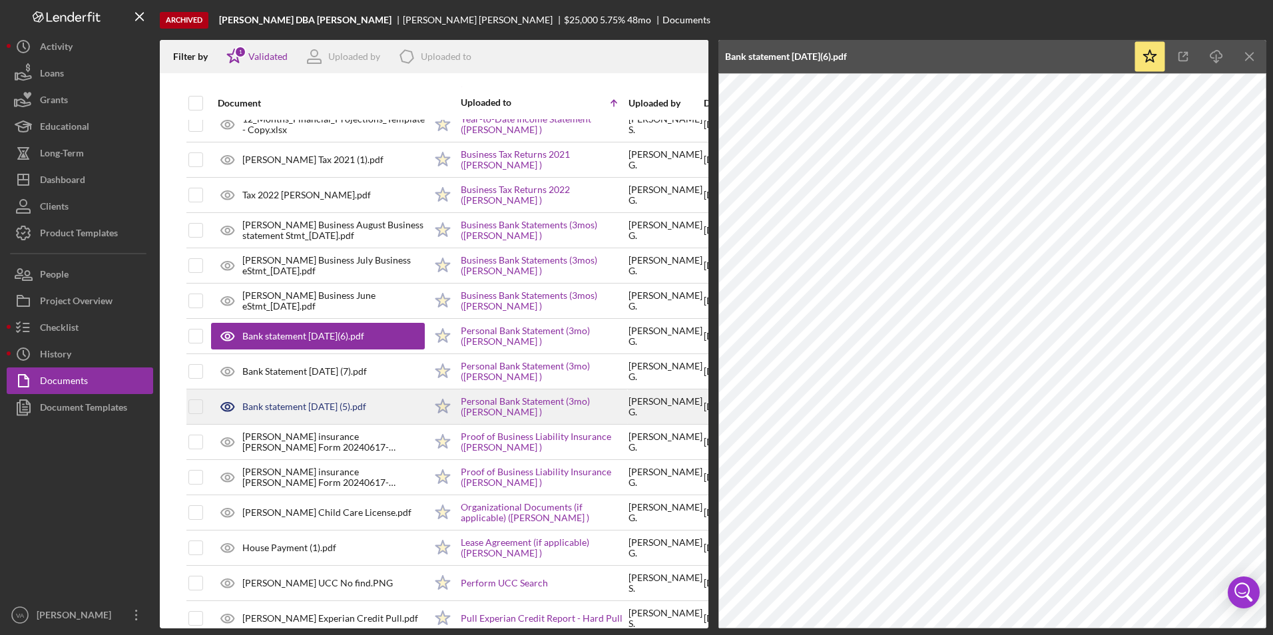
click at [366, 405] on div "Bank statement [DATE] (5).pdf" at bounding box center [304, 406] width 124 height 11
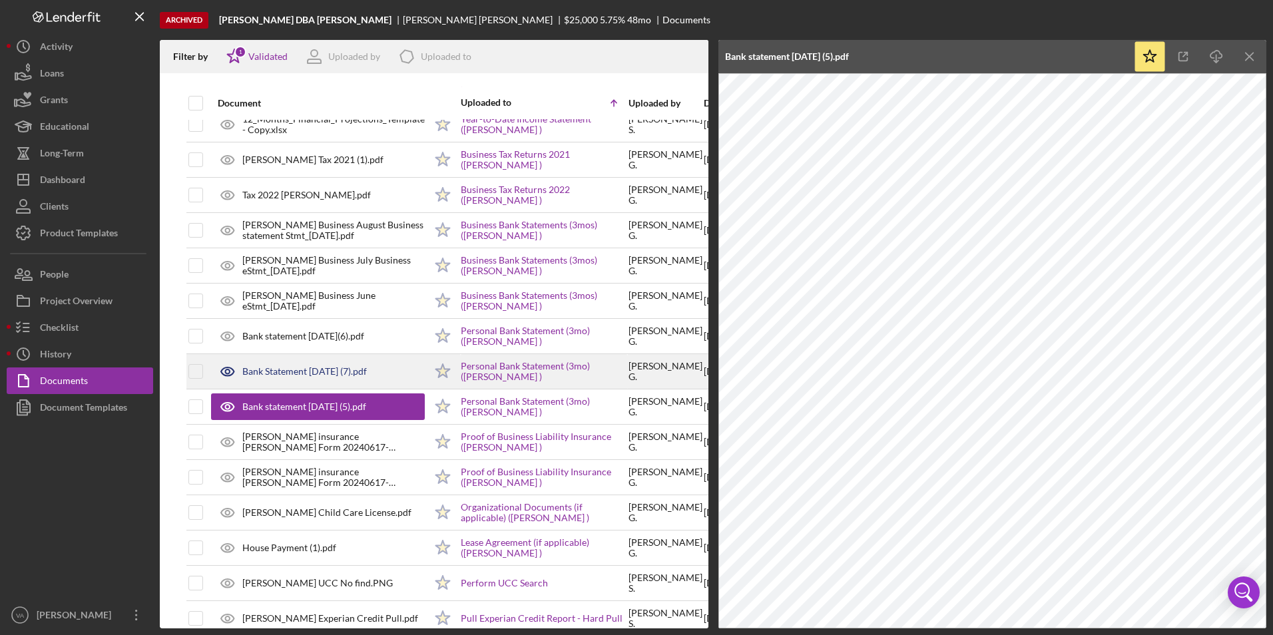
click at [382, 375] on div "Bank Statement [DATE] (7).pdf" at bounding box center [318, 371] width 214 height 33
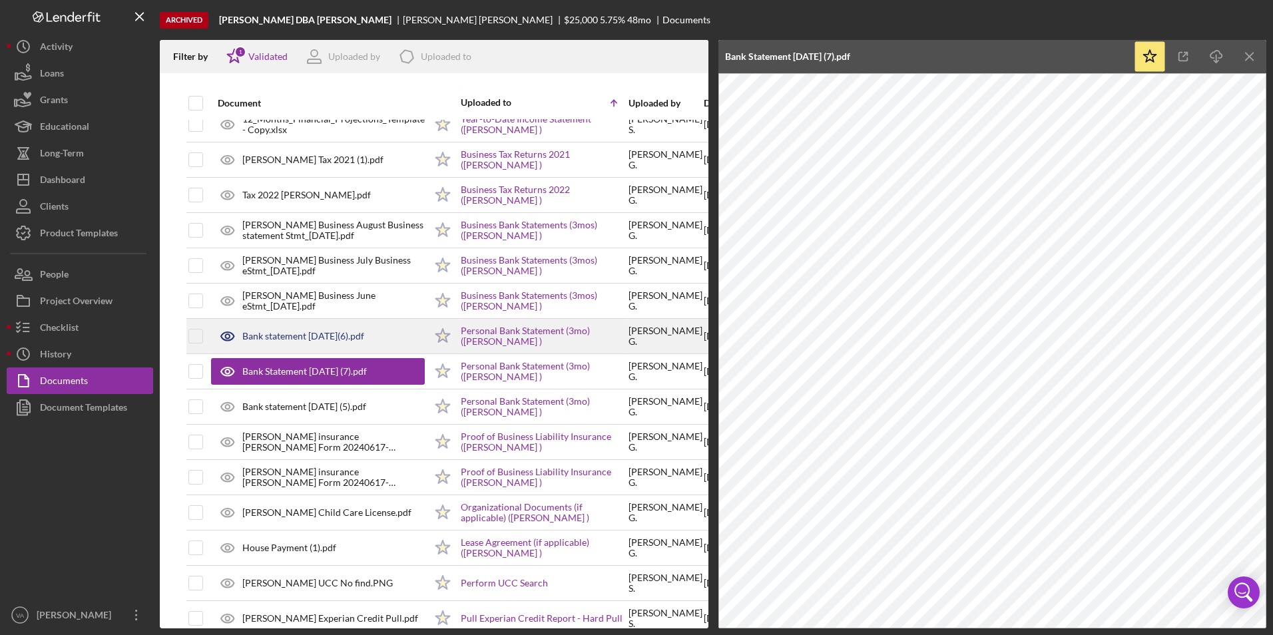
click at [283, 342] on div "Bank statement [DATE](6).pdf" at bounding box center [318, 336] width 214 height 33
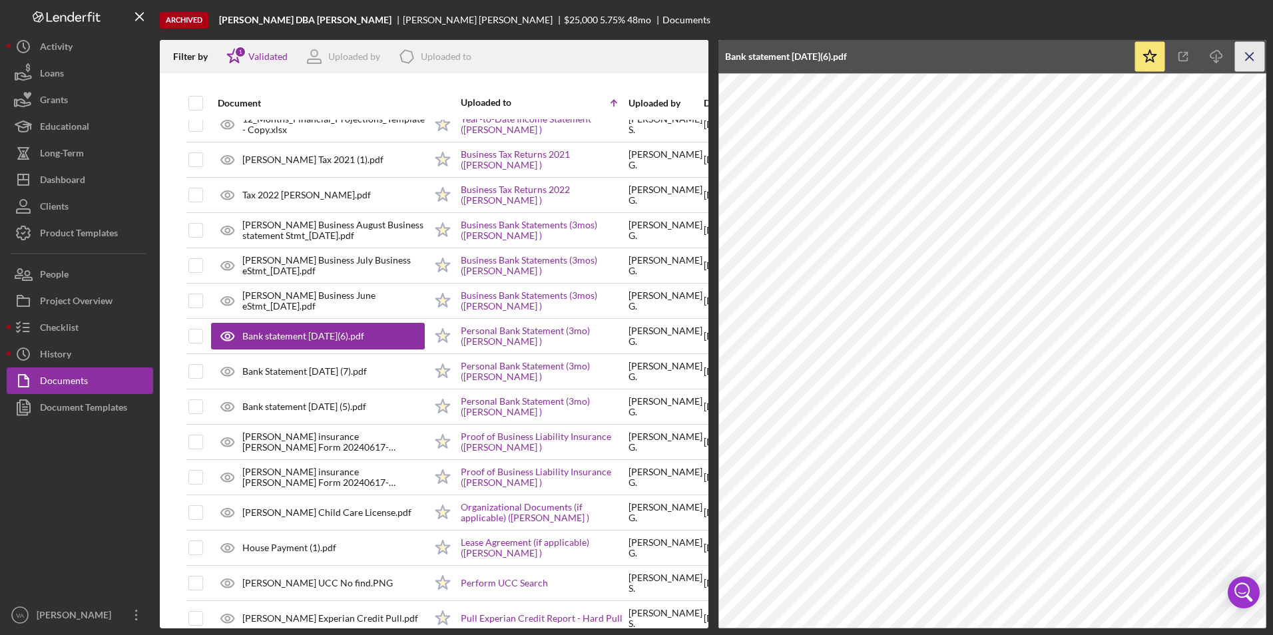
click at [1246, 66] on icon "Icon/Menu Close" at bounding box center [1250, 57] width 30 height 30
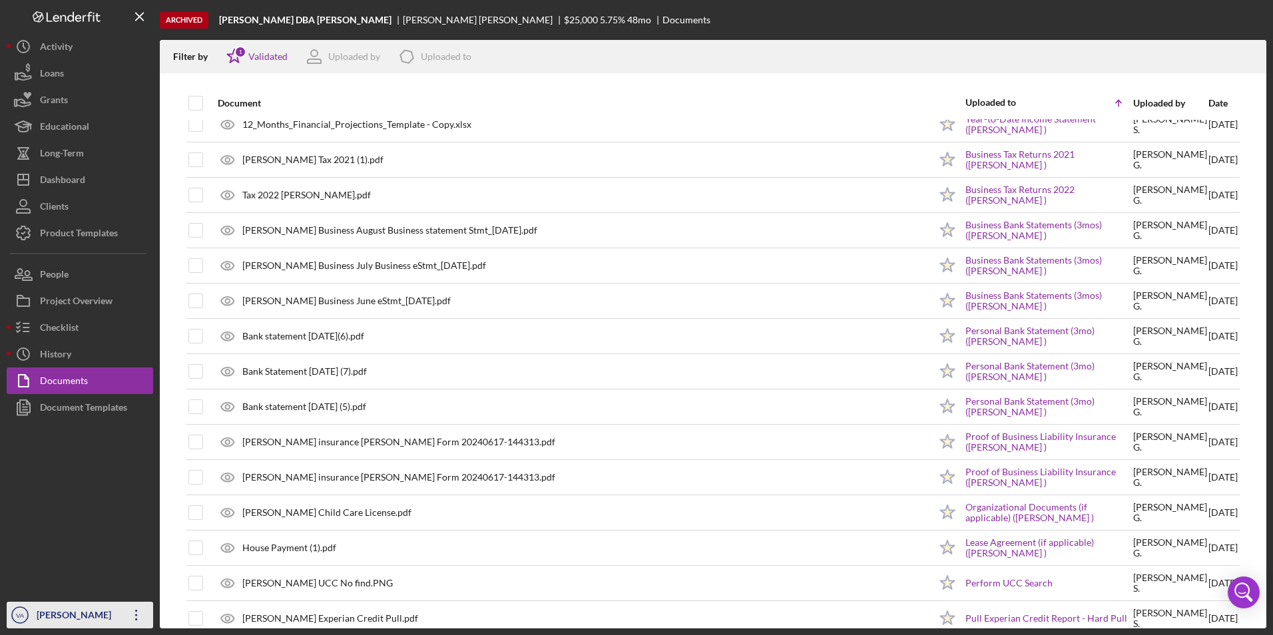
click at [94, 606] on div "[PERSON_NAME]" at bounding box center [76, 617] width 87 height 30
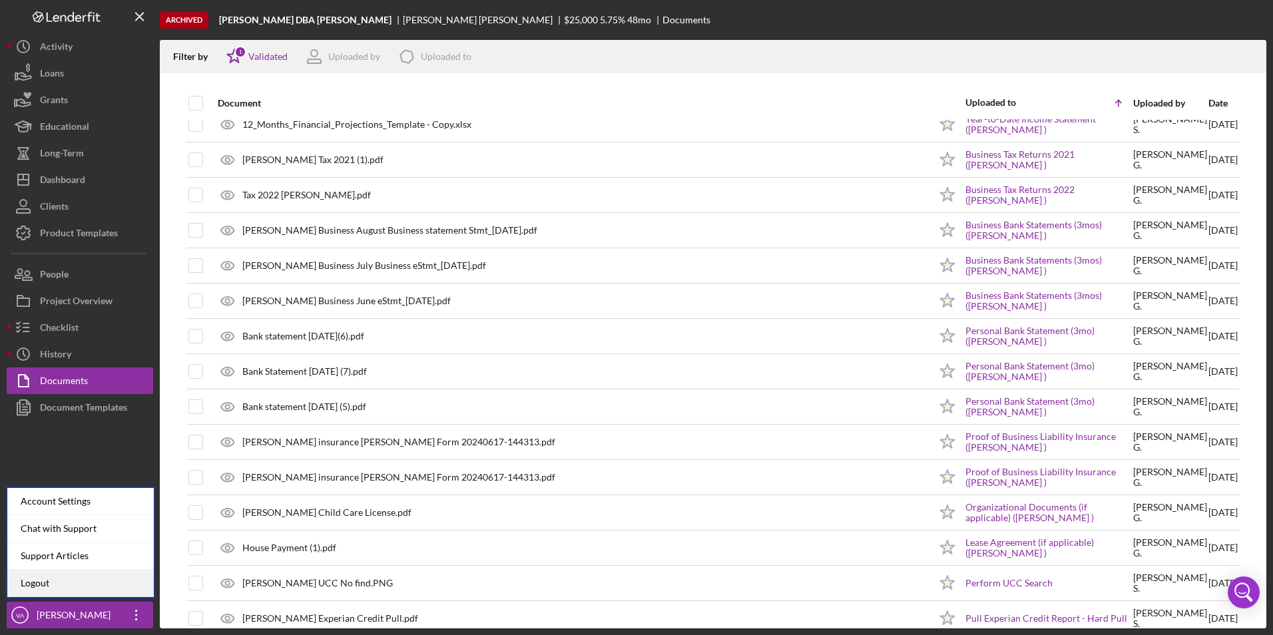
click at [86, 580] on link "Logout" at bounding box center [80, 583] width 146 height 27
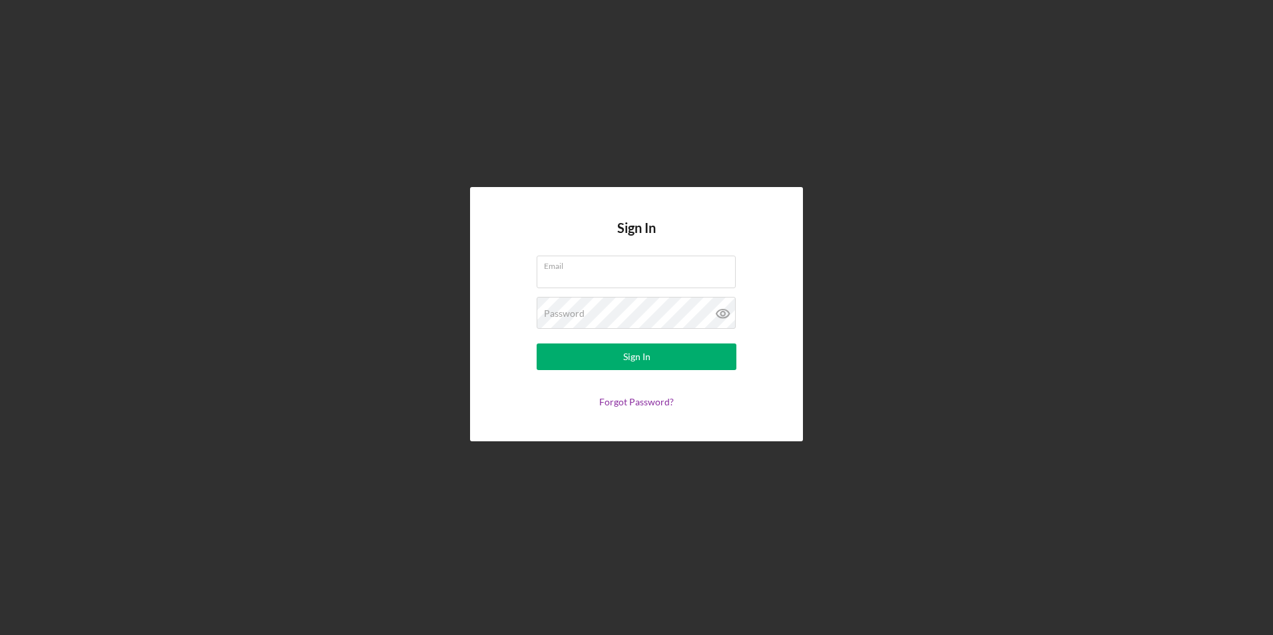
type input "[PERSON_NAME][EMAIL_ADDRESS][DOMAIN_NAME]"
